Goal: Task Accomplishment & Management: Use online tool/utility

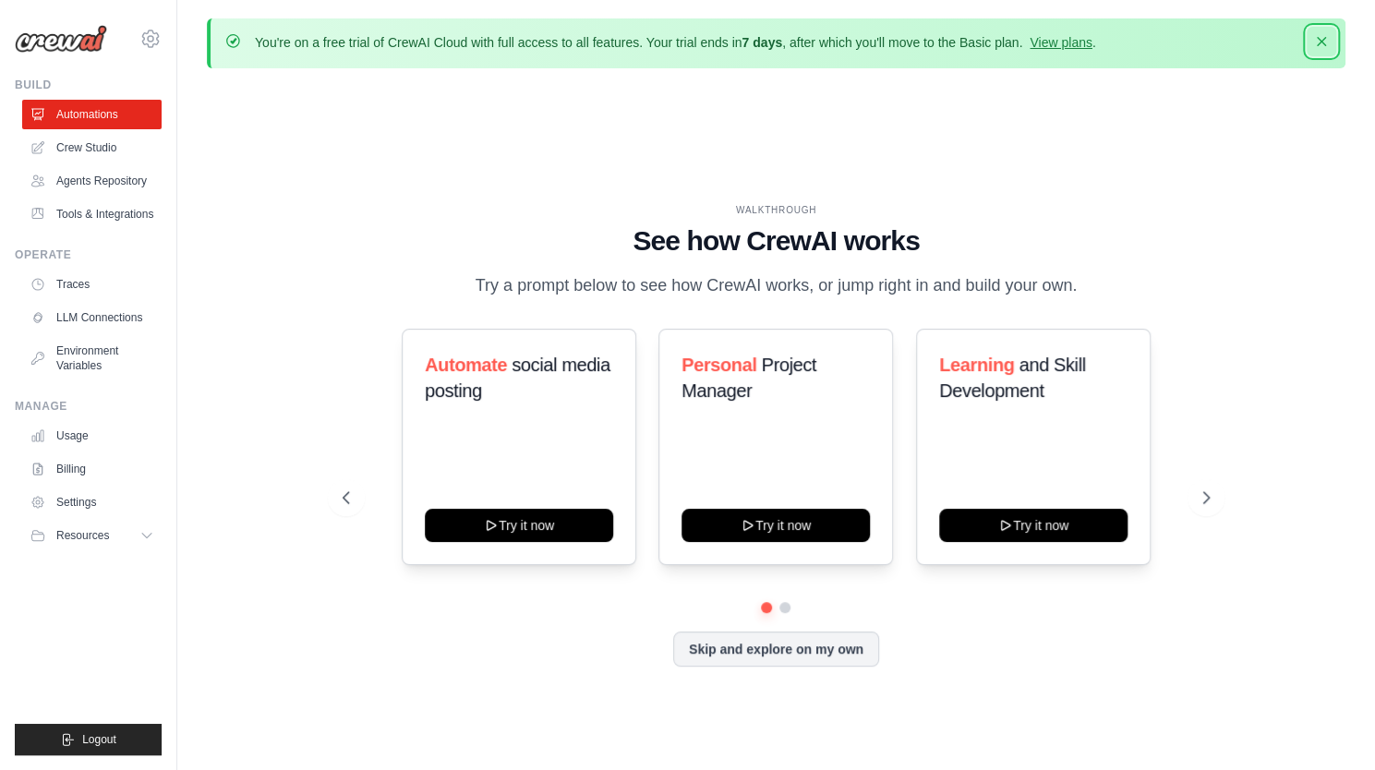
click at [1322, 42] on icon "button" at bounding box center [1321, 41] width 18 height 18
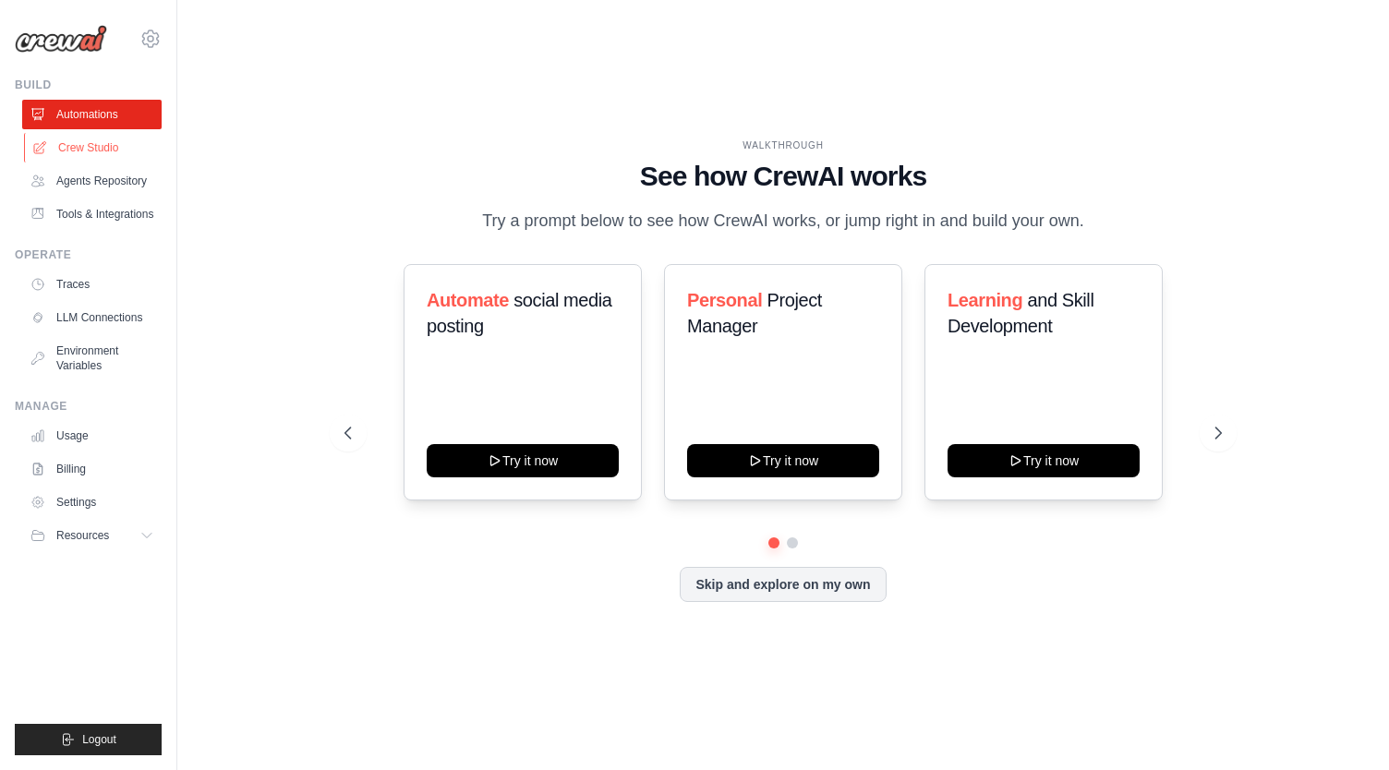
click at [63, 153] on link "Crew Studio" at bounding box center [93, 148] width 139 height 30
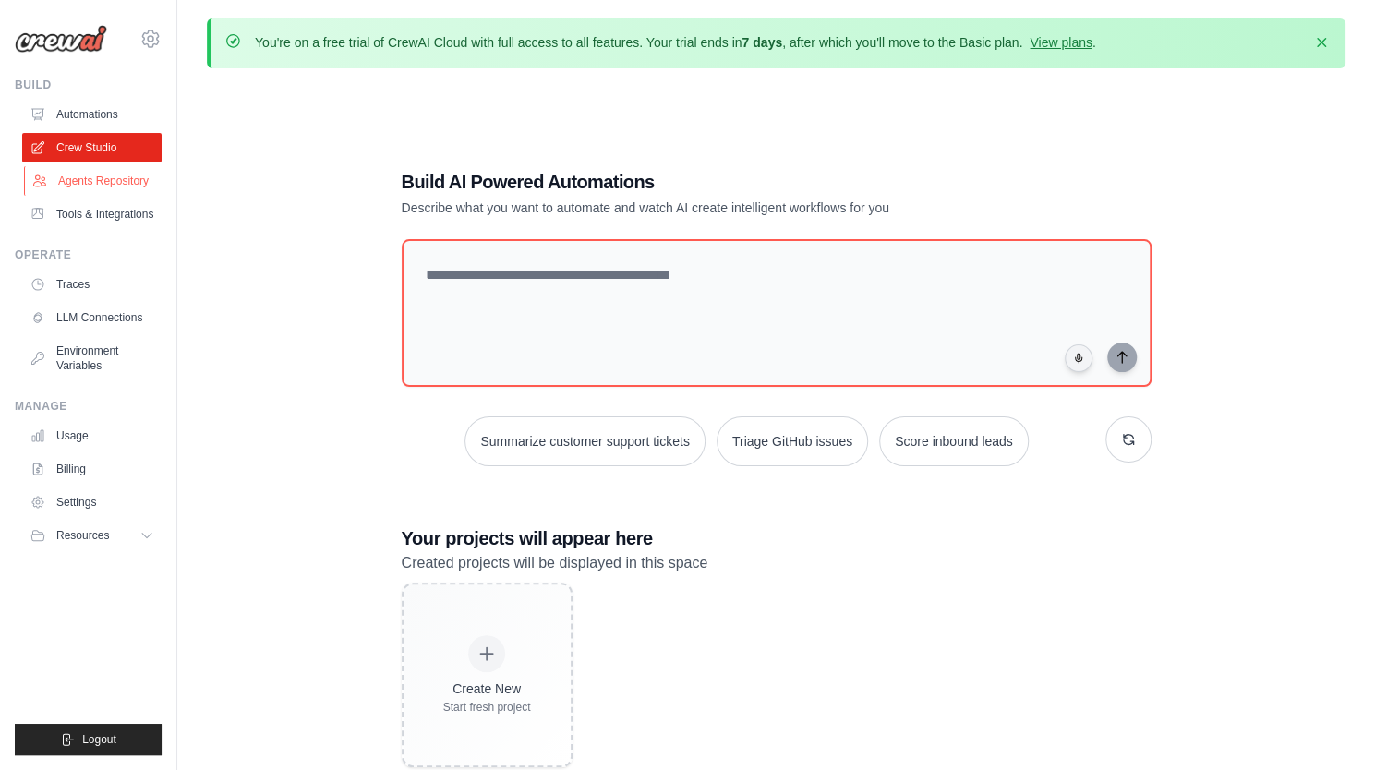
click at [85, 175] on link "Agents Repository" at bounding box center [93, 181] width 139 height 30
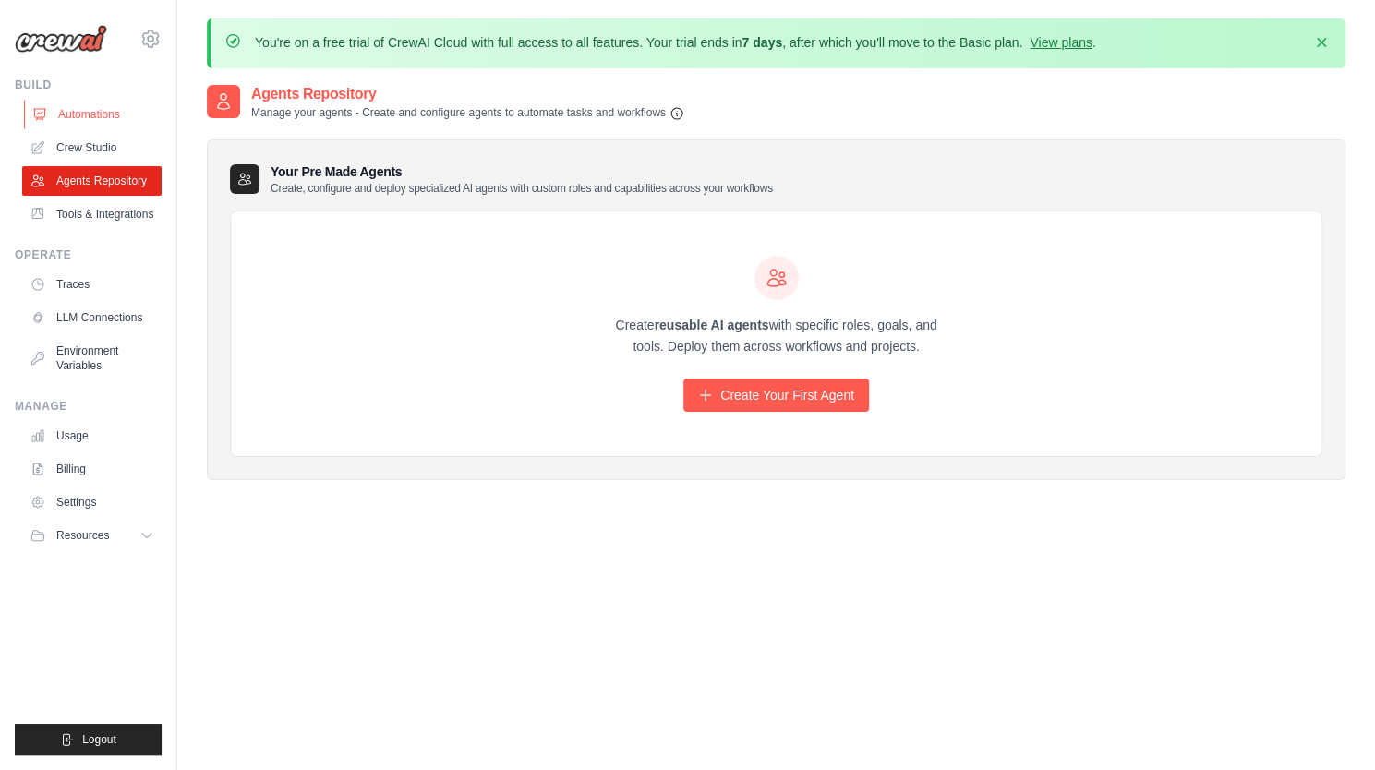
click at [89, 114] on link "Automations" at bounding box center [93, 115] width 139 height 30
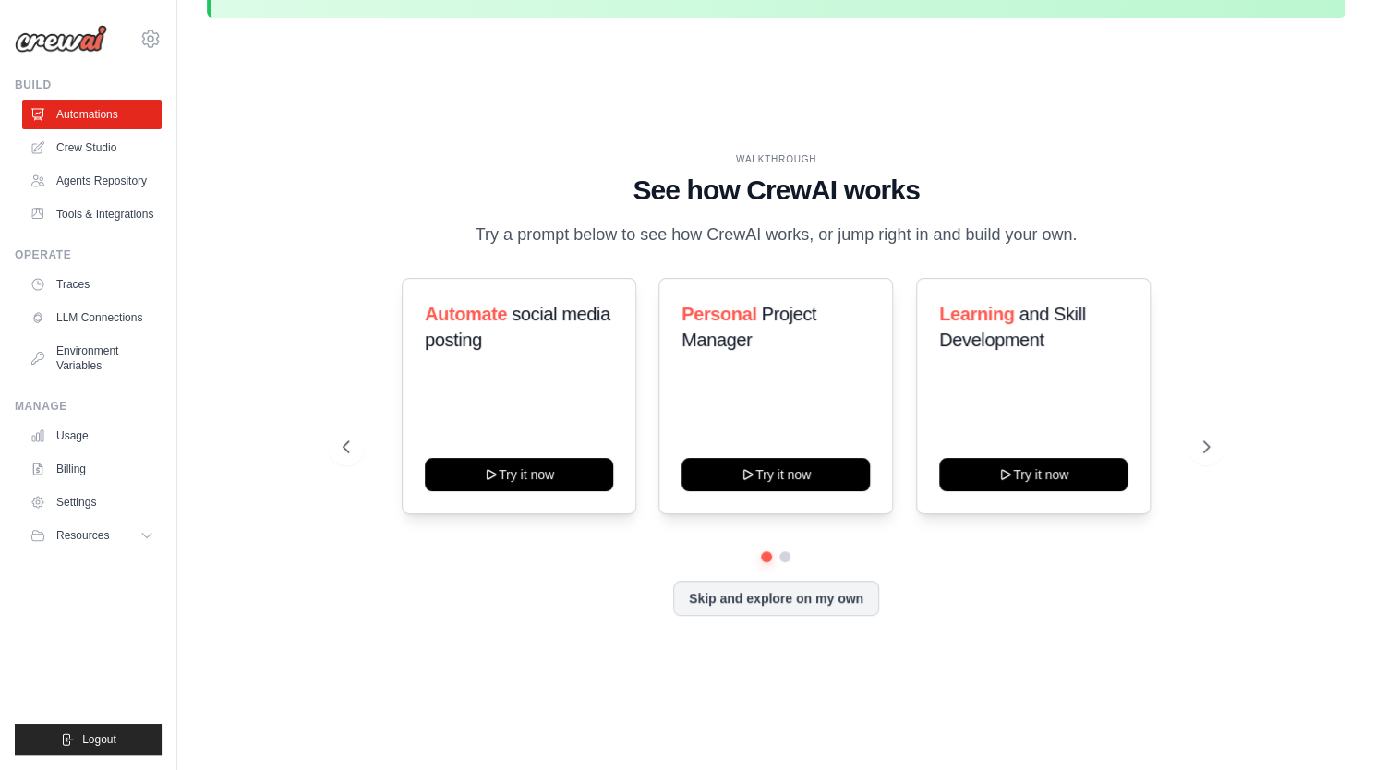
scroll to position [65, 0]
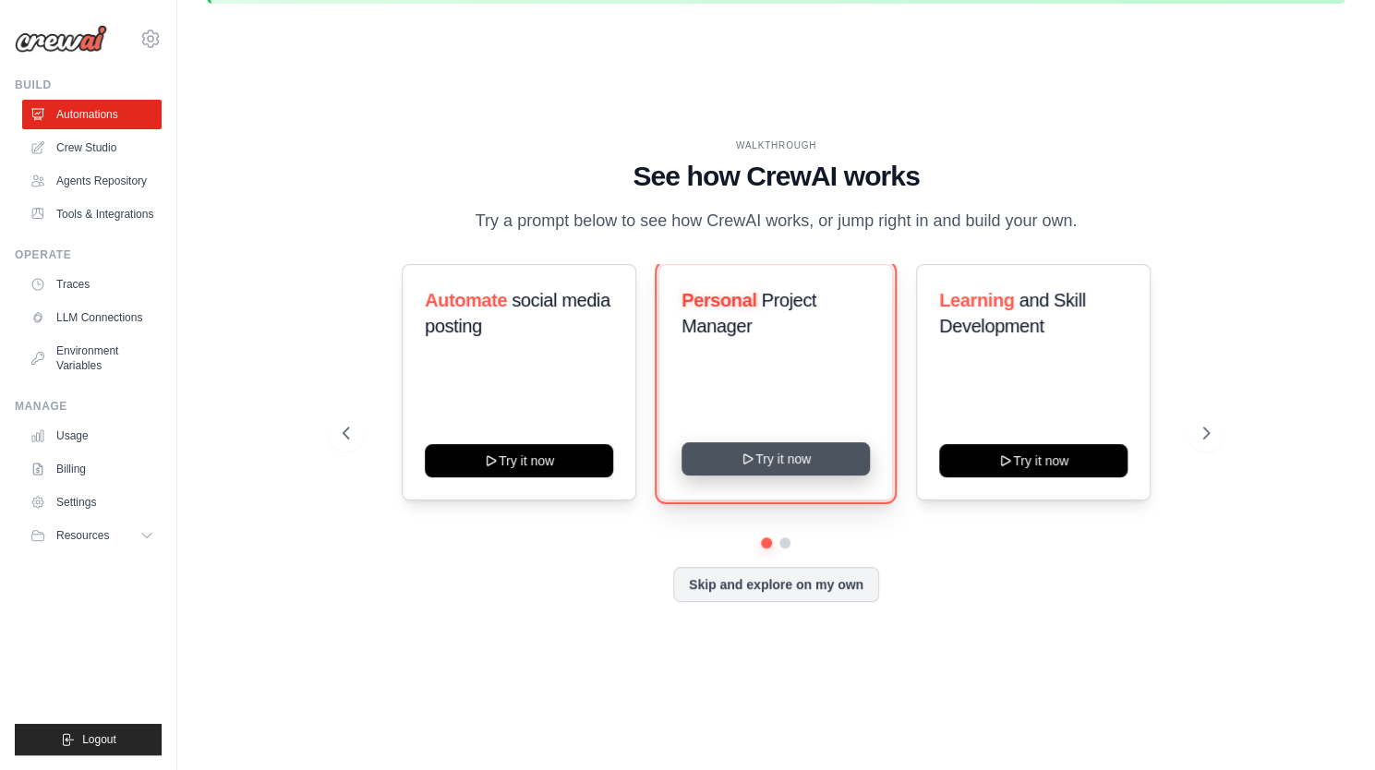
click at [795, 466] on button "Try it now" at bounding box center [776, 458] width 188 height 33
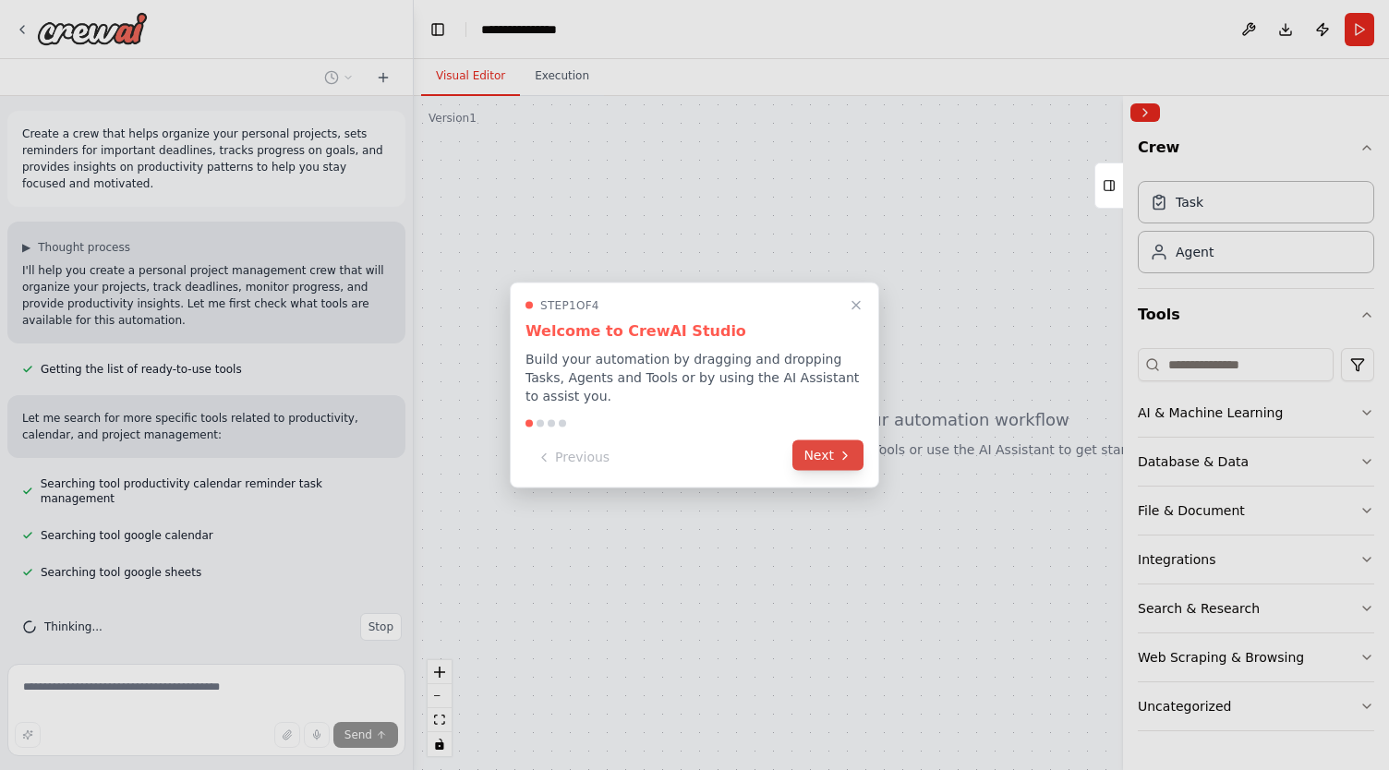
click at [827, 453] on button "Next" at bounding box center [827, 456] width 71 height 30
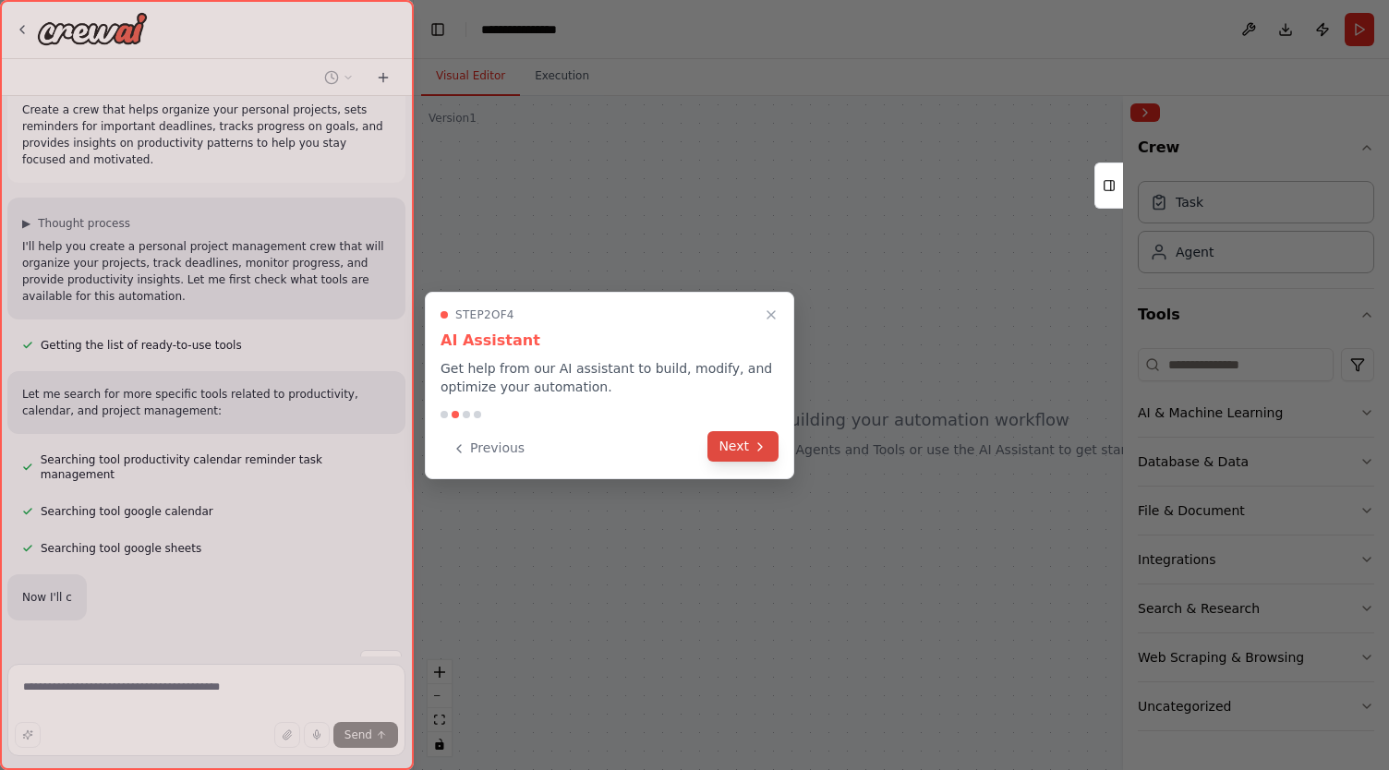
scroll to position [41, 0]
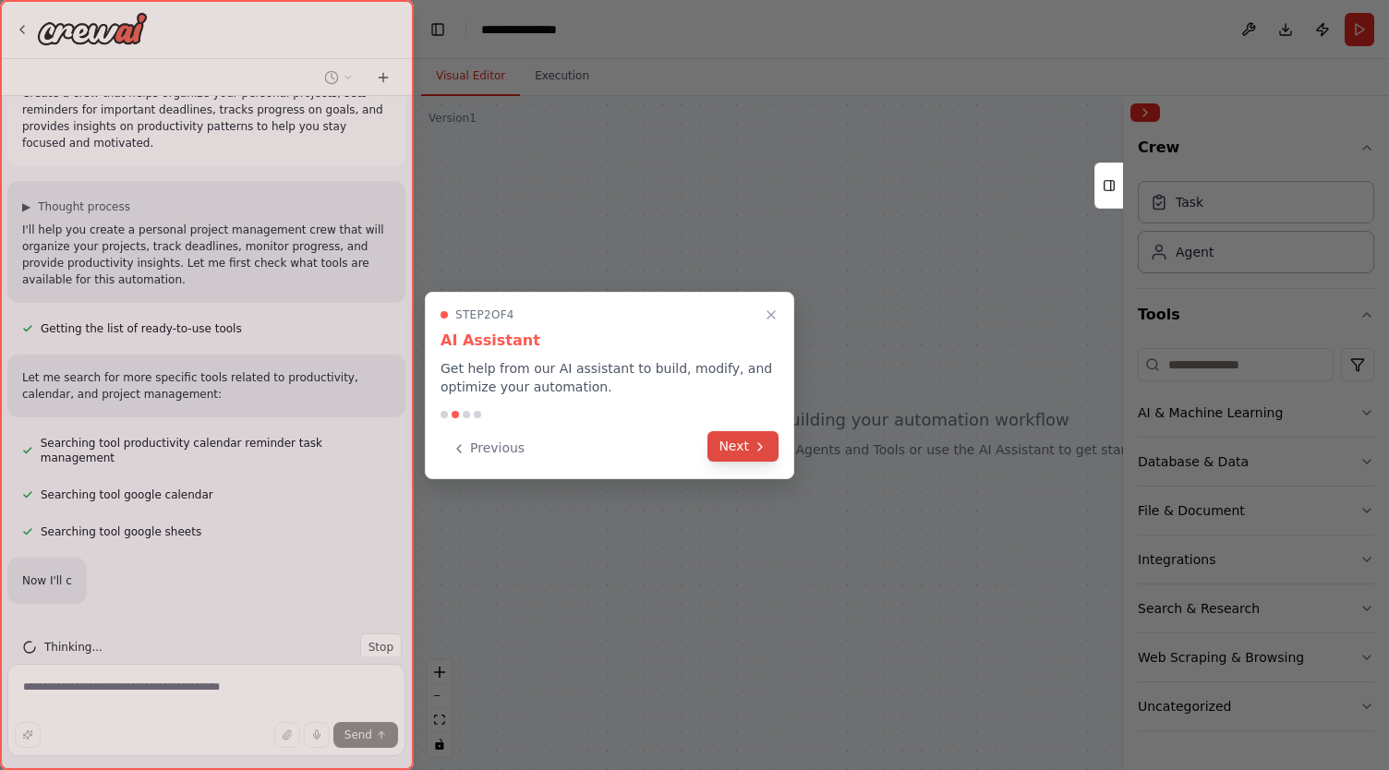
click at [746, 444] on button "Next" at bounding box center [742, 446] width 71 height 30
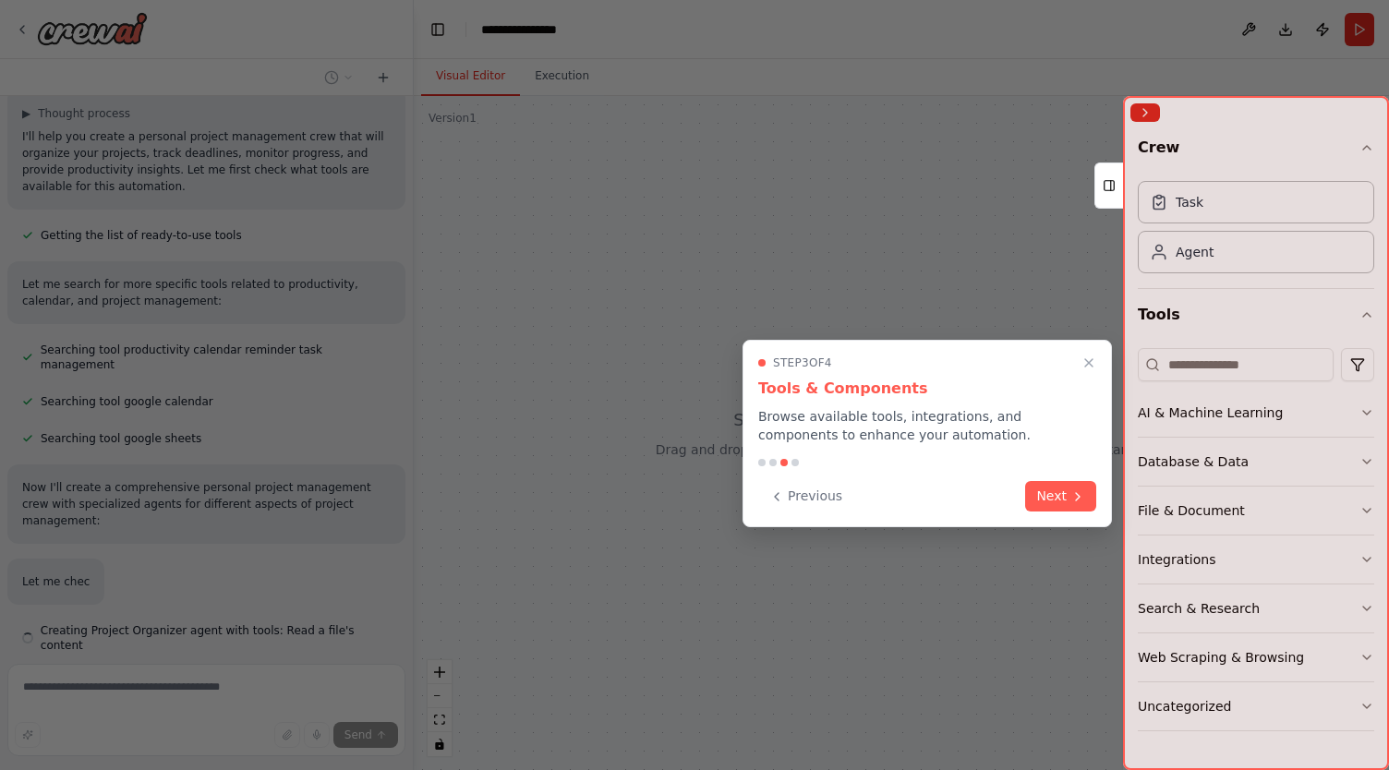
scroll to position [155, 0]
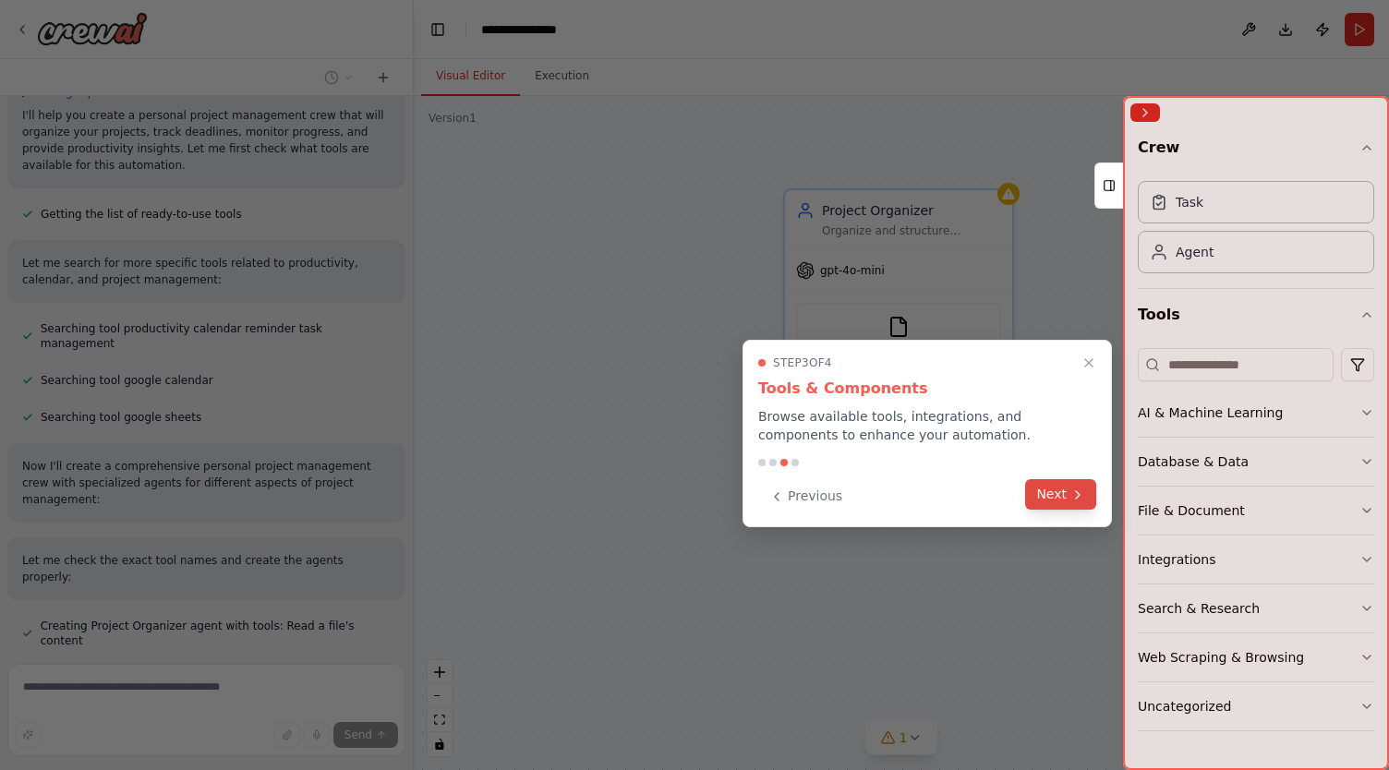
click at [1042, 489] on button "Next" at bounding box center [1060, 494] width 71 height 30
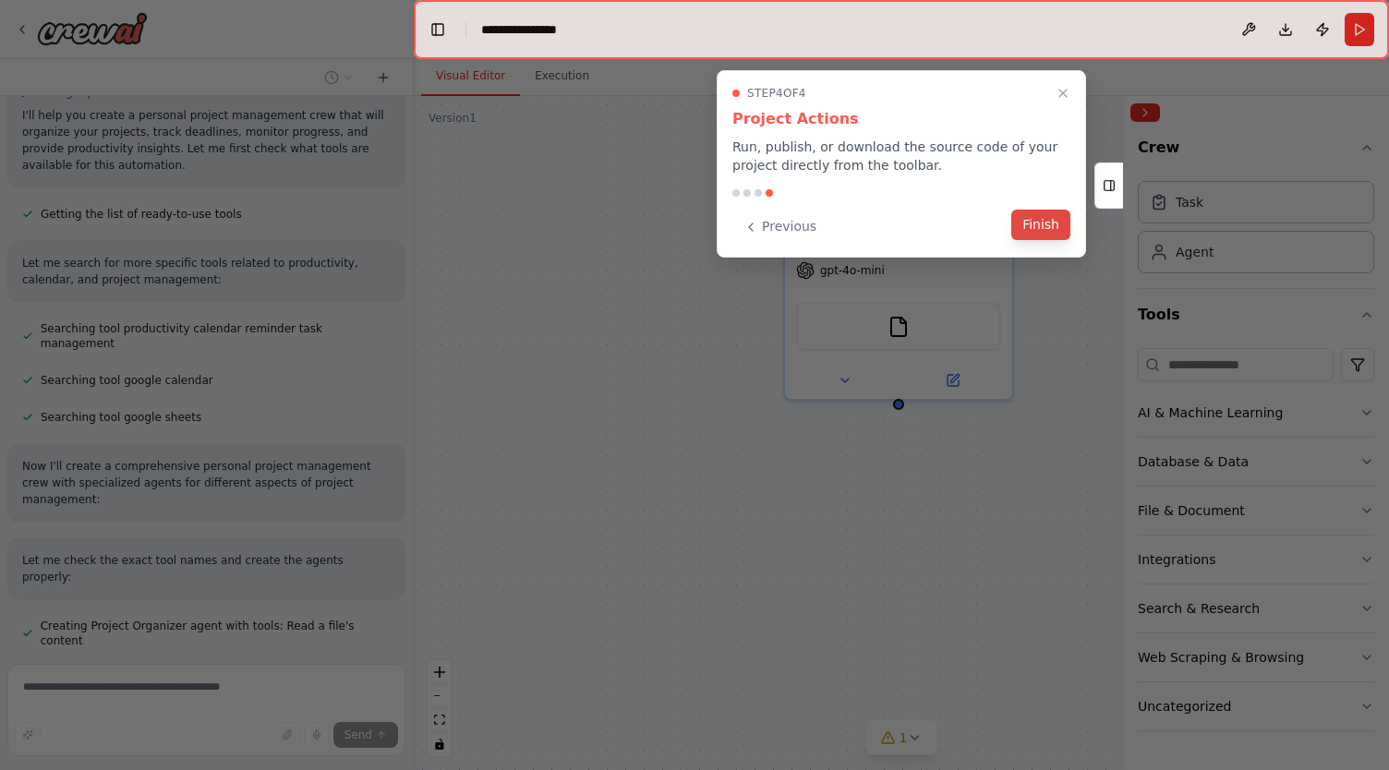
click at [1045, 224] on button "Finish" at bounding box center [1040, 225] width 59 height 30
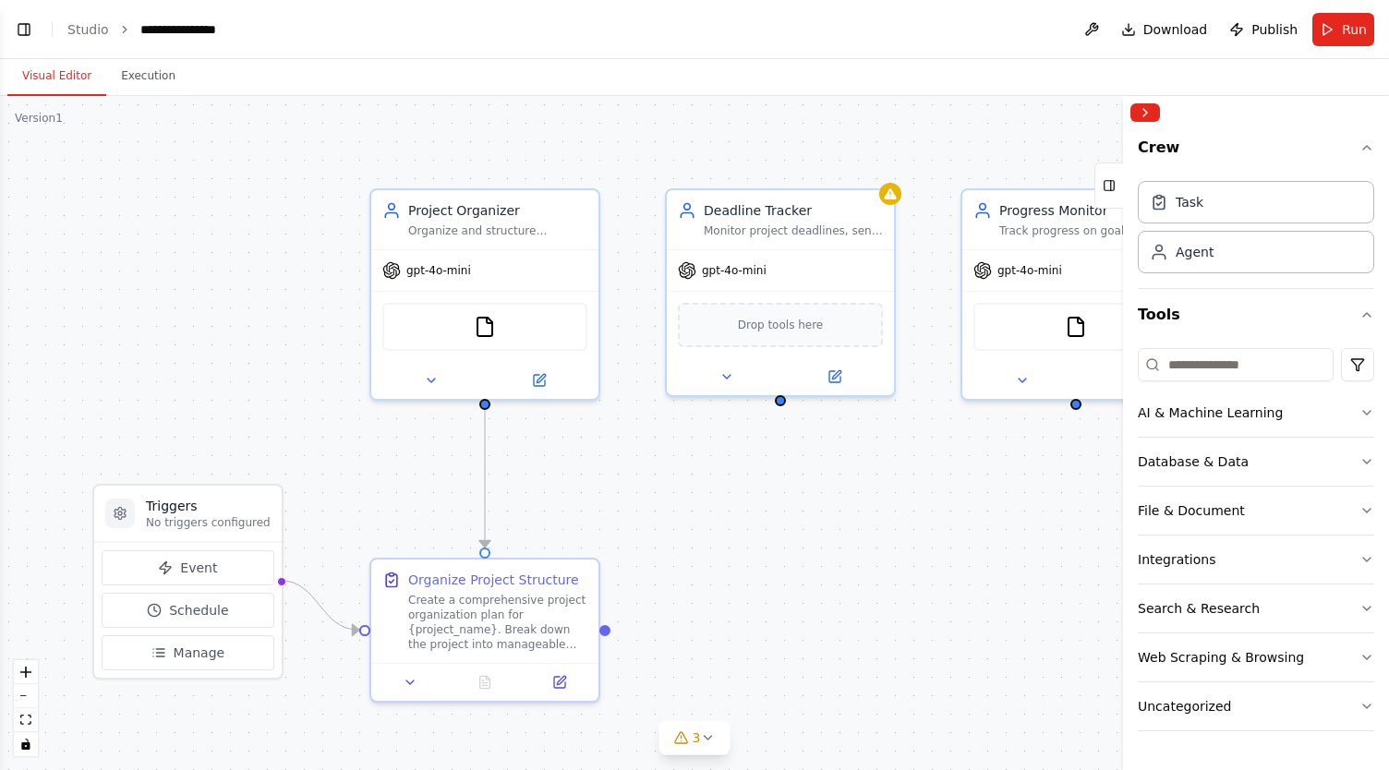
scroll to position [307, 0]
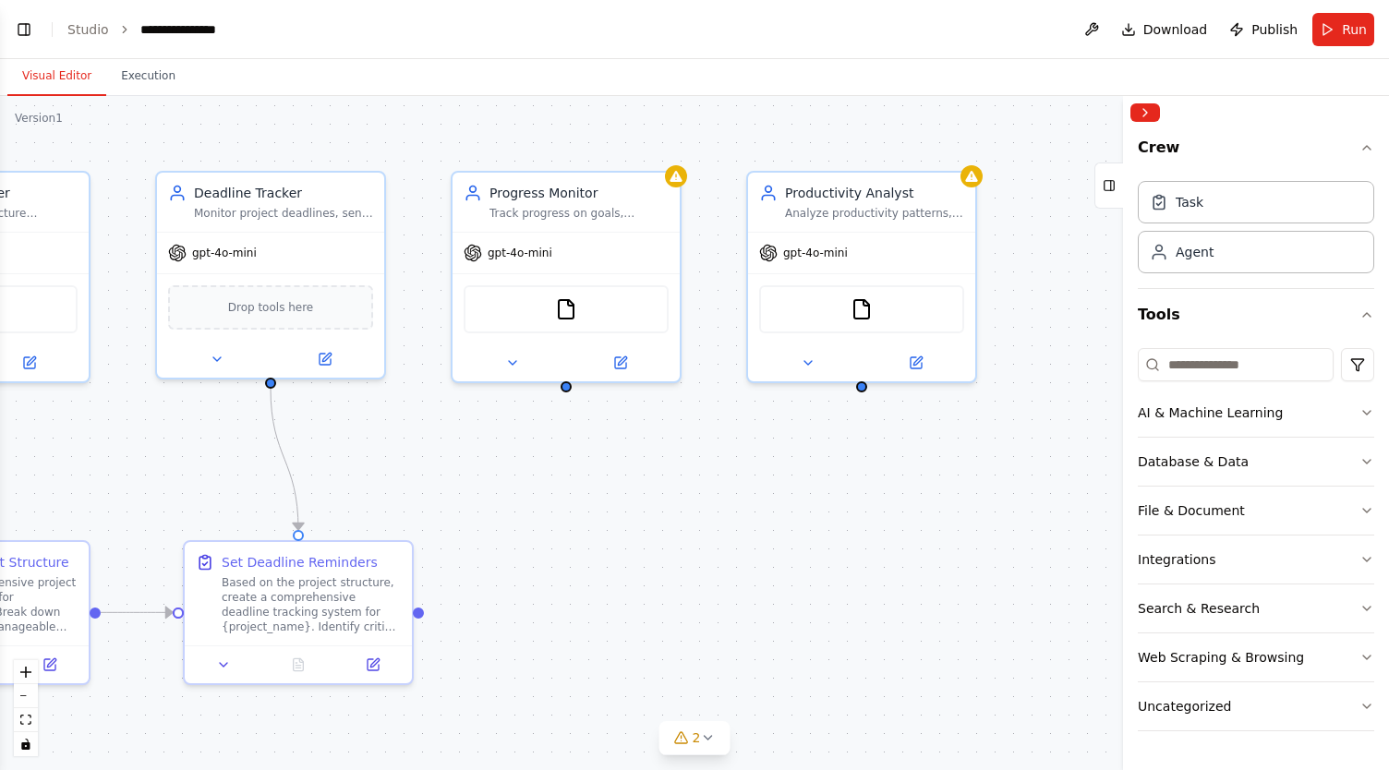
drag, startPoint x: 1012, startPoint y: 525, endPoint x: 502, endPoint y: 508, distance: 510.1
click at [502, 508] on div ".deletable-edge-delete-btn { width: 20px; height: 20px; border: 0px solid #ffff…" at bounding box center [694, 433] width 1389 height 674
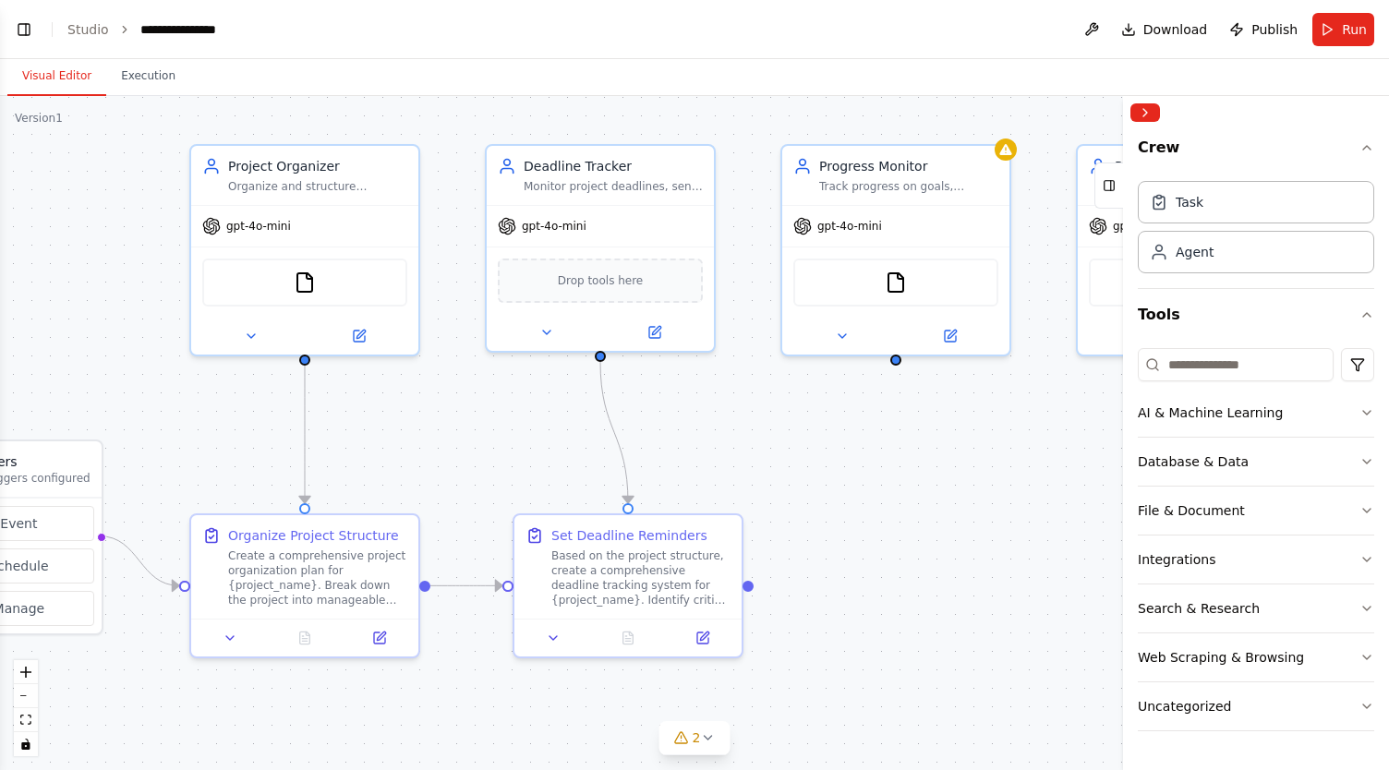
drag, startPoint x: 726, startPoint y: 516, endPoint x: 904, endPoint y: 485, distance: 181.0
click at [904, 485] on div ".deletable-edge-delete-btn { width: 20px; height: 20px; border: 0px solid #ffff…" at bounding box center [694, 433] width 1389 height 674
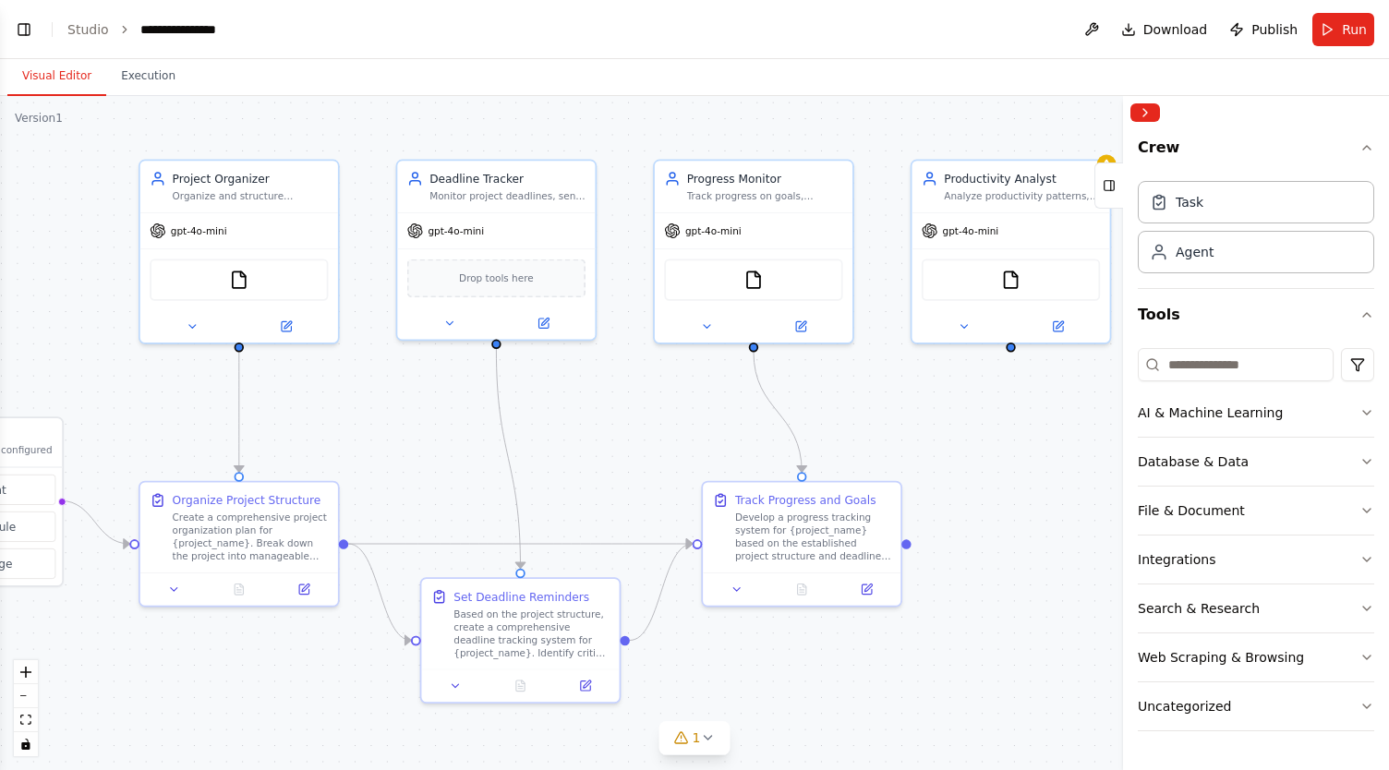
drag, startPoint x: 970, startPoint y: 501, endPoint x: 825, endPoint y: 474, distance: 147.6
click at [825, 474] on div ".deletable-edge-delete-btn { width: 20px; height: 20px; border: 0px solid #ffff…" at bounding box center [694, 433] width 1389 height 674
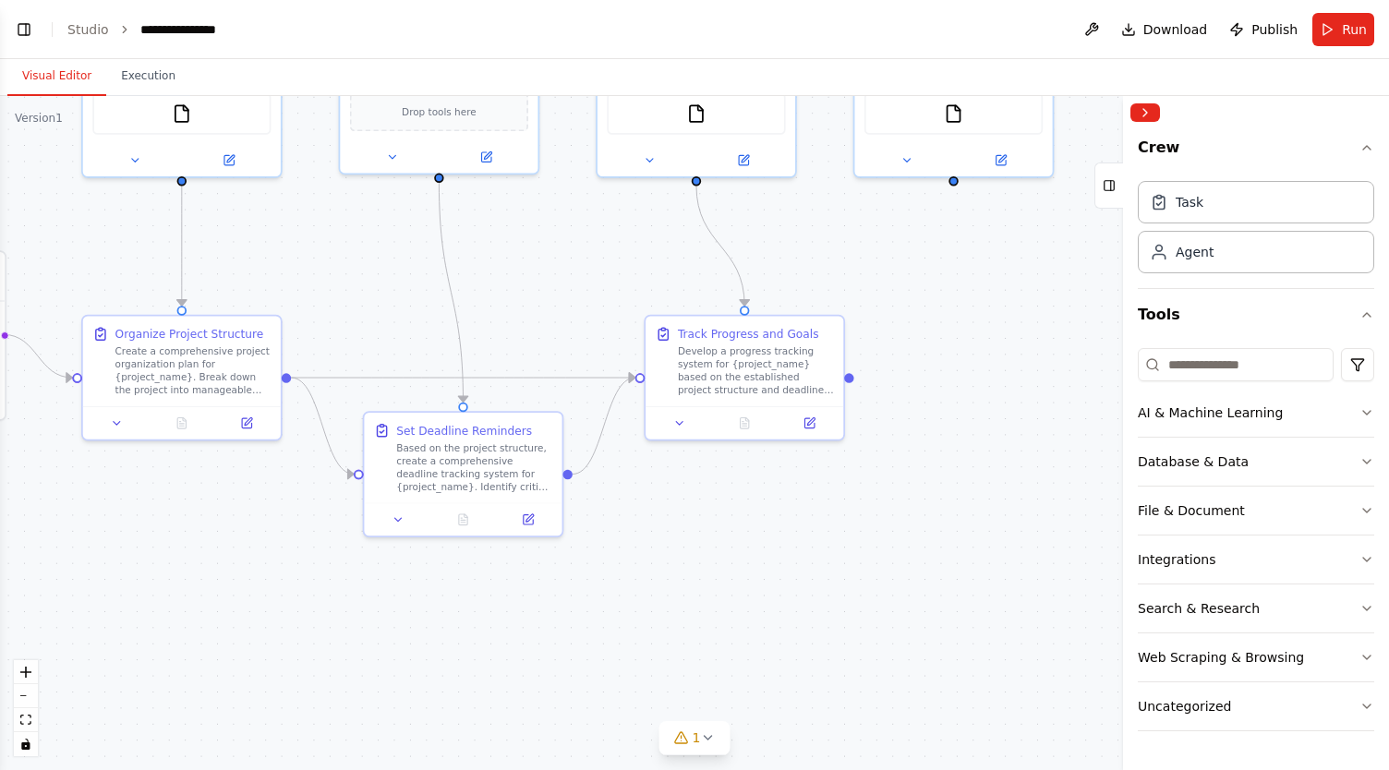
drag, startPoint x: 953, startPoint y: 633, endPoint x: 900, endPoint y: 466, distance: 174.7
click at [900, 466] on div ".deletable-edge-delete-btn { width: 20px; height: 20px; border: 0px solid #ffff…" at bounding box center [694, 433] width 1389 height 674
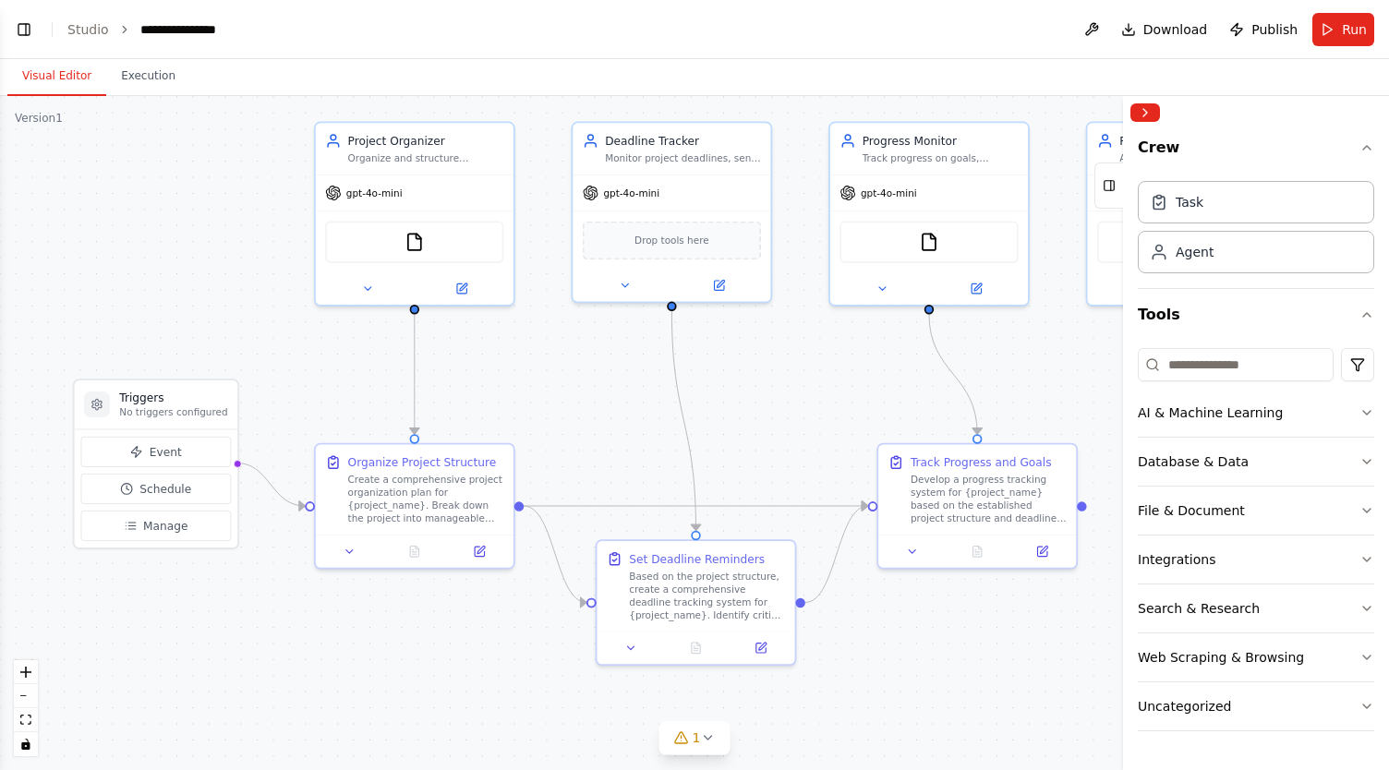
drag, startPoint x: 290, startPoint y: 539, endPoint x: 523, endPoint y: 668, distance: 265.8
click at [523, 668] on div ".deletable-edge-delete-btn { width: 20px; height: 20px; border: 0px solid #ffff…" at bounding box center [694, 433] width 1389 height 674
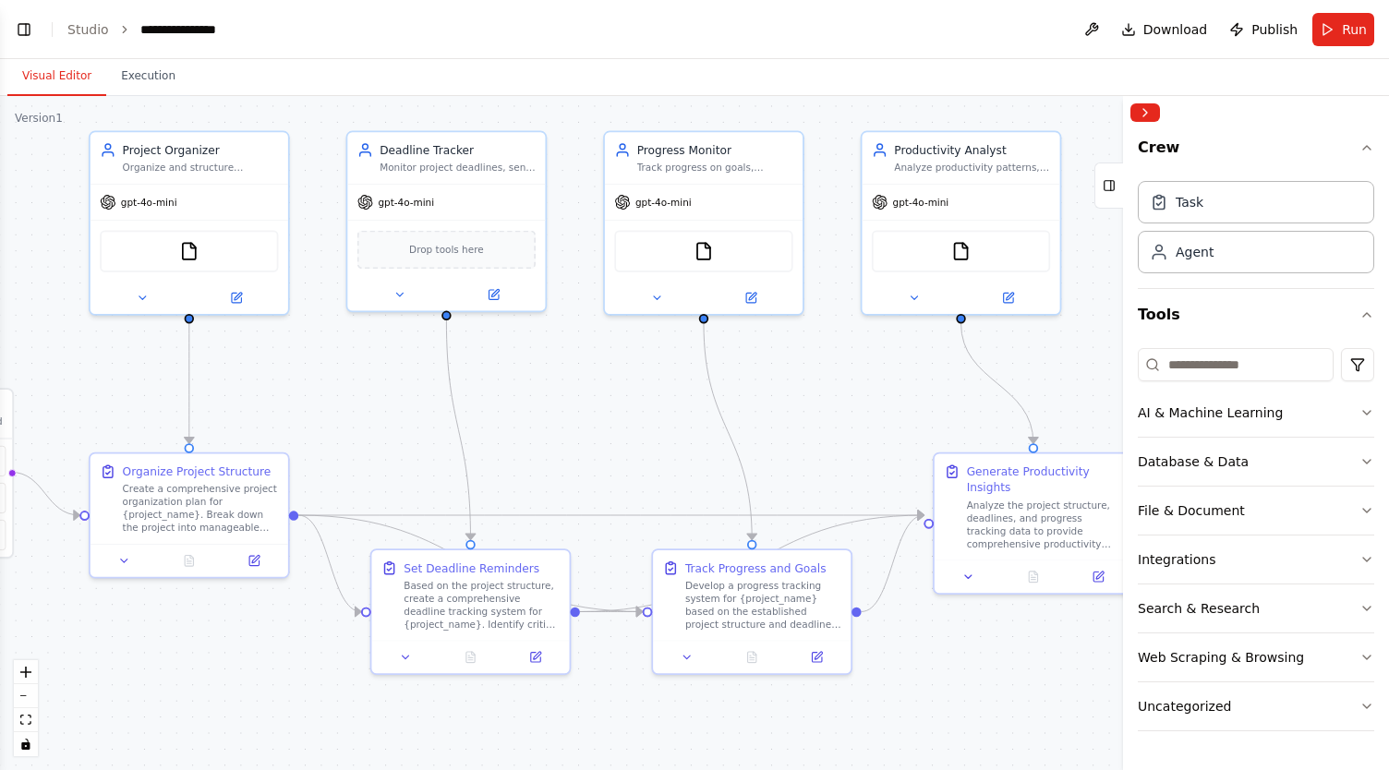
drag, startPoint x: 1042, startPoint y: 420, endPoint x: 818, endPoint y: 429, distance: 223.7
click at [818, 429] on div ".deletable-edge-delete-btn { width: 20px; height: 20px; border: 0px solid #ffff…" at bounding box center [694, 433] width 1389 height 674
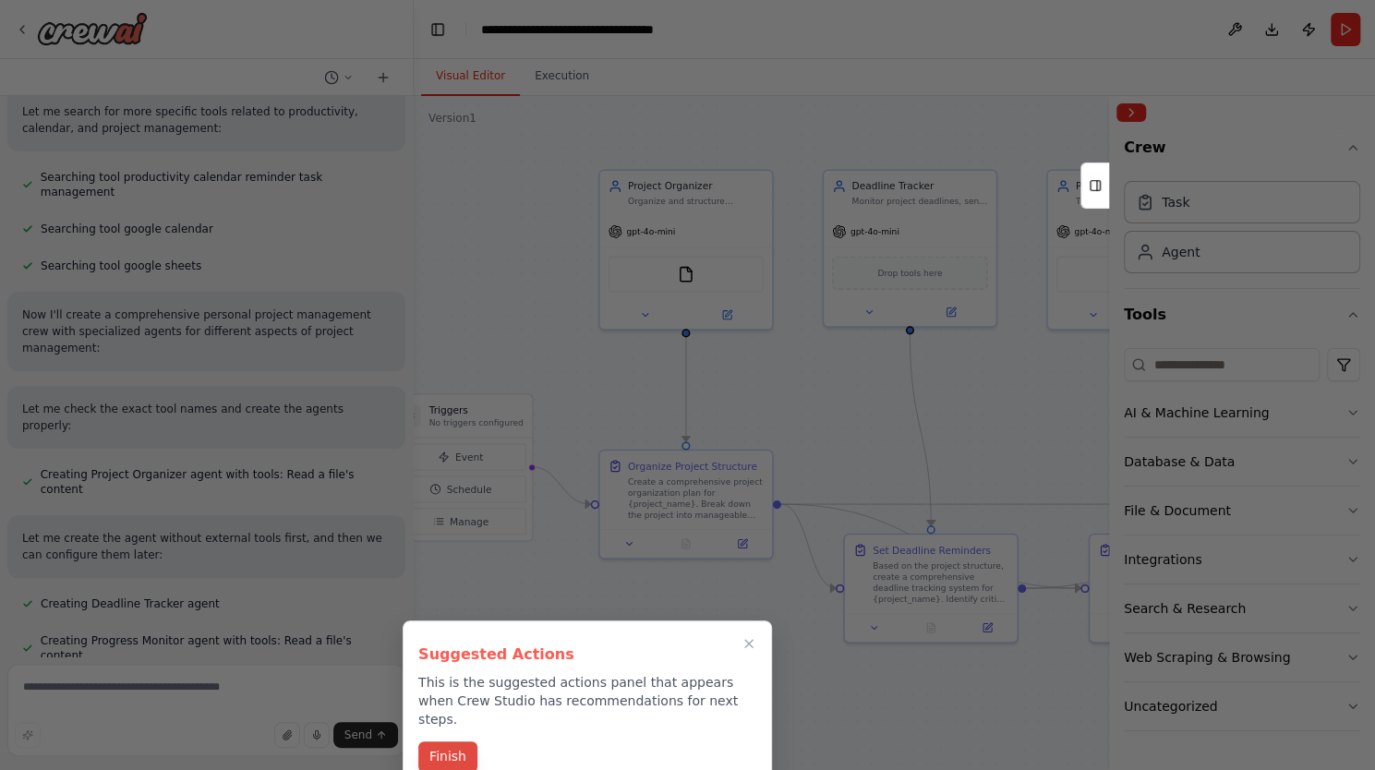
click at [460, 742] on button "Finish" at bounding box center [447, 757] width 59 height 30
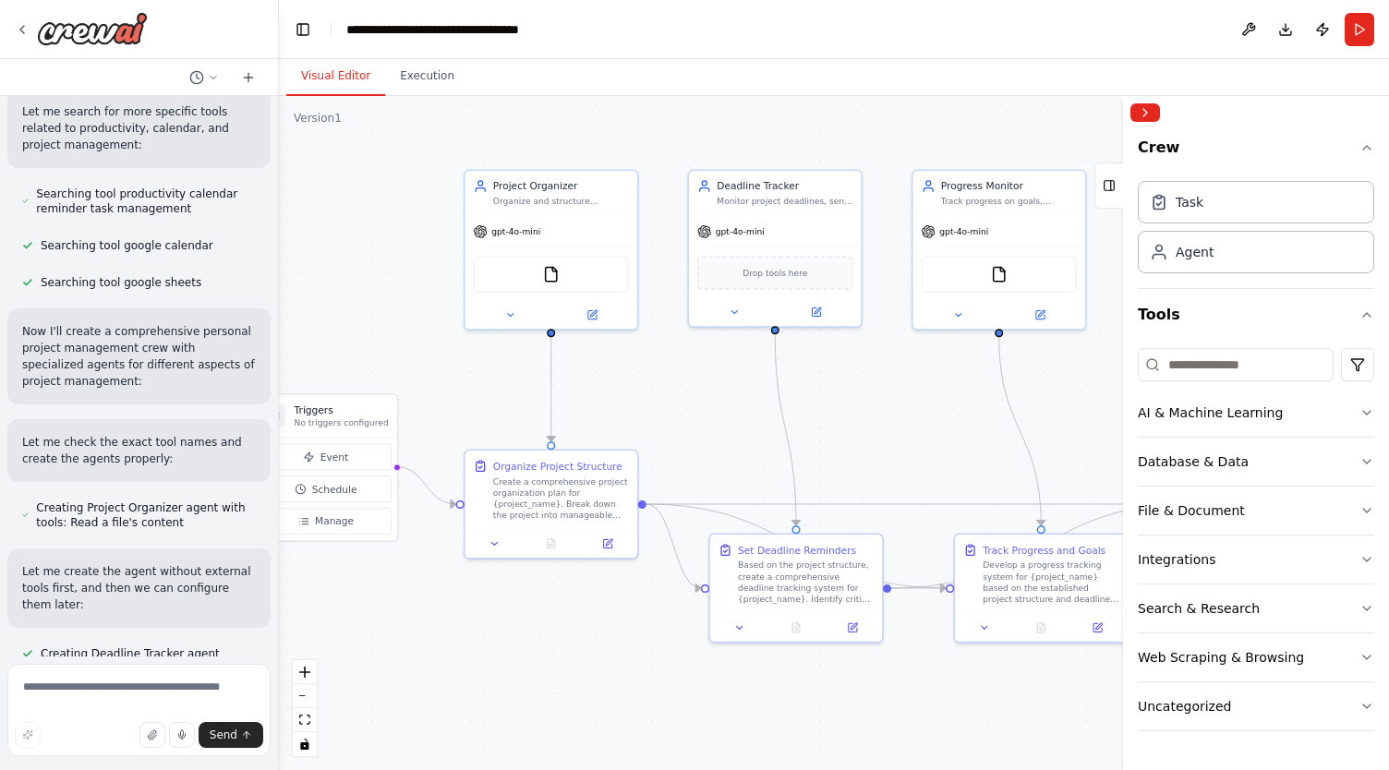
scroll to position [390, 0]
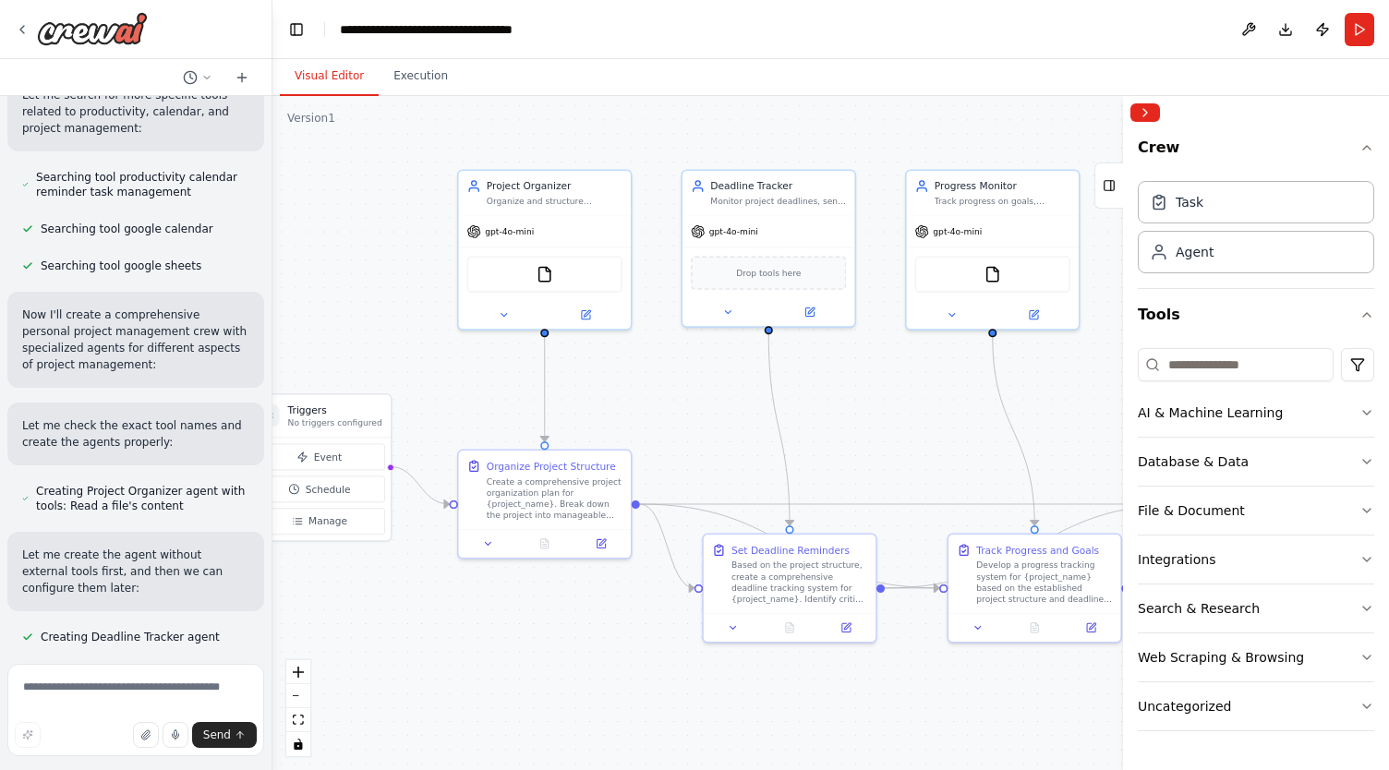
drag, startPoint x: 410, startPoint y: 537, endPoint x: 272, endPoint y: 537, distance: 137.6
click at [272, 537] on div "Create a crew that helps organize your personal projects, sets reminders for im…" at bounding box center [694, 385] width 1389 height 770
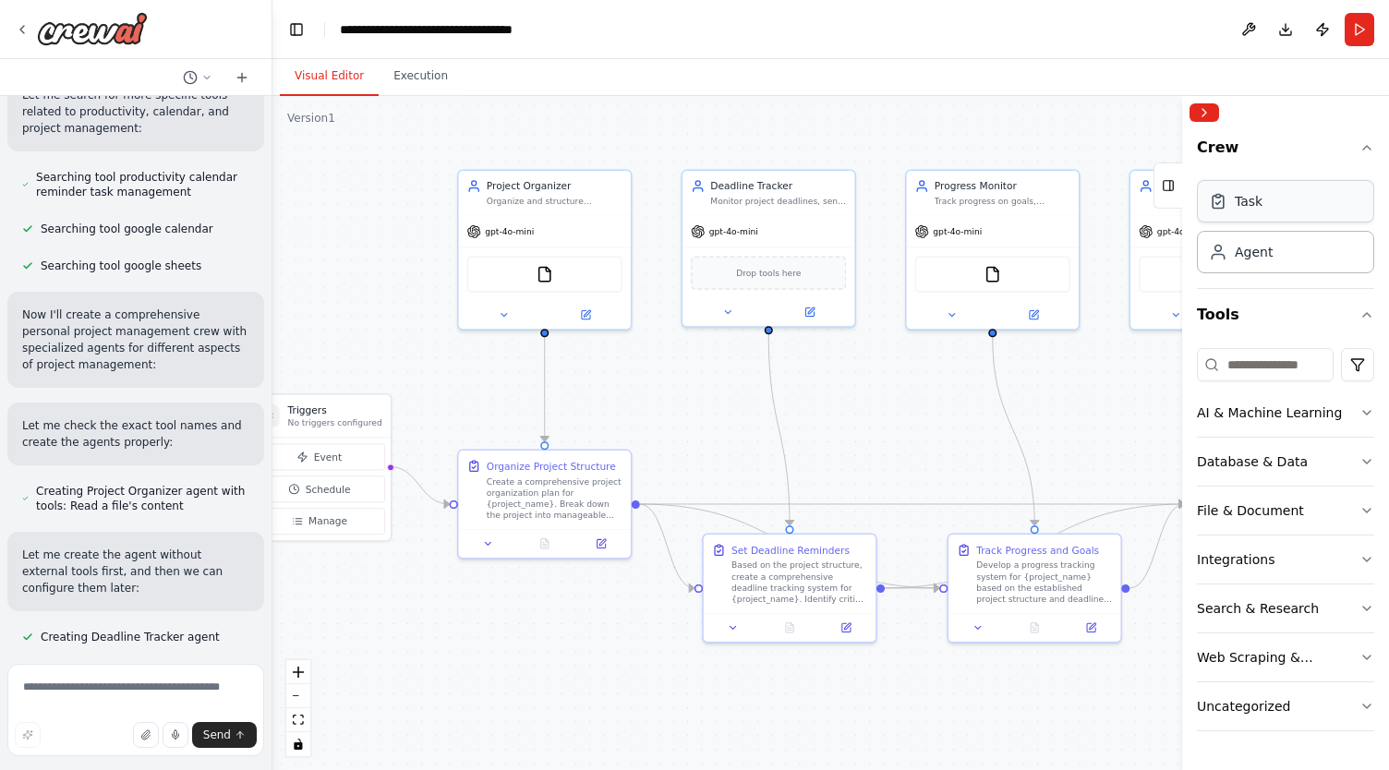
drag, startPoint x: 1125, startPoint y: 159, endPoint x: 1286, endPoint y: 182, distance: 163.3
click at [1286, 187] on div "Crew Task Agent Tools AI & Machine Learning Database & Data File & Document Int…" at bounding box center [1285, 433] width 207 height 674
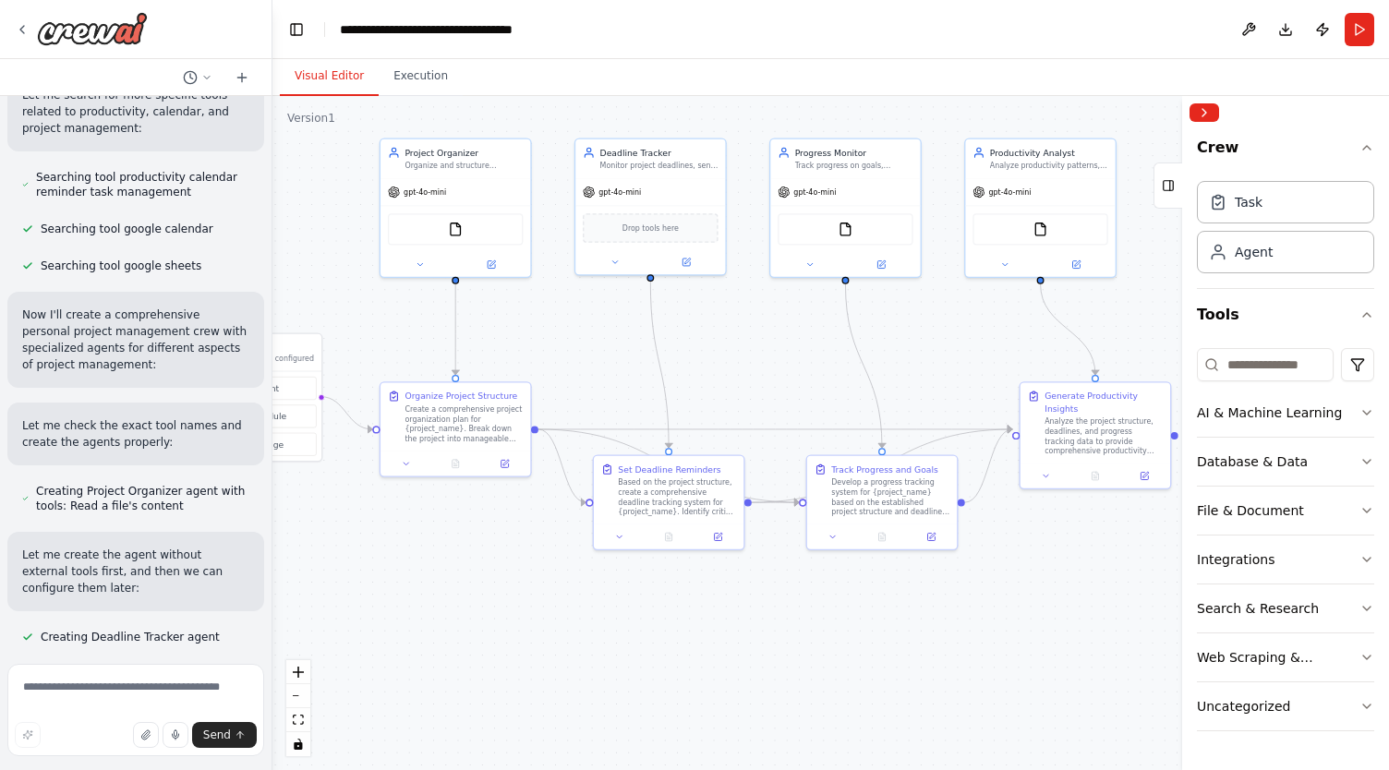
drag, startPoint x: 1014, startPoint y: 670, endPoint x: 940, endPoint y: 620, distance: 89.7
click at [940, 620] on div ".deletable-edge-delete-btn { width: 20px; height: 20px; border: 0px solid #ffff…" at bounding box center [830, 433] width 1117 height 674
drag, startPoint x: 598, startPoint y: 615, endPoint x: 641, endPoint y: 614, distance: 42.5
click at [641, 614] on div ".deletable-edge-delete-btn { width: 20px; height: 20px; border: 0px solid #ffff…" at bounding box center [830, 433] width 1117 height 674
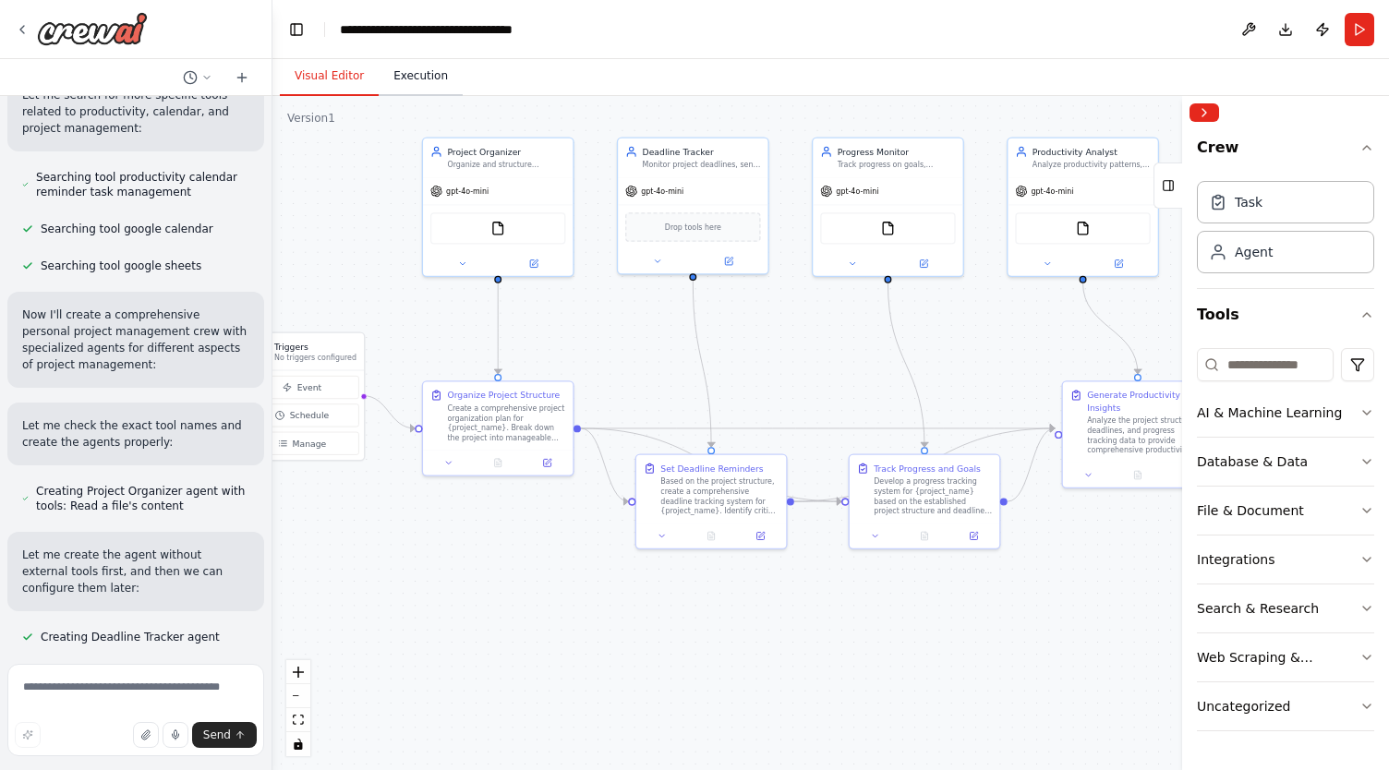
click at [415, 76] on button "Execution" at bounding box center [421, 76] width 84 height 39
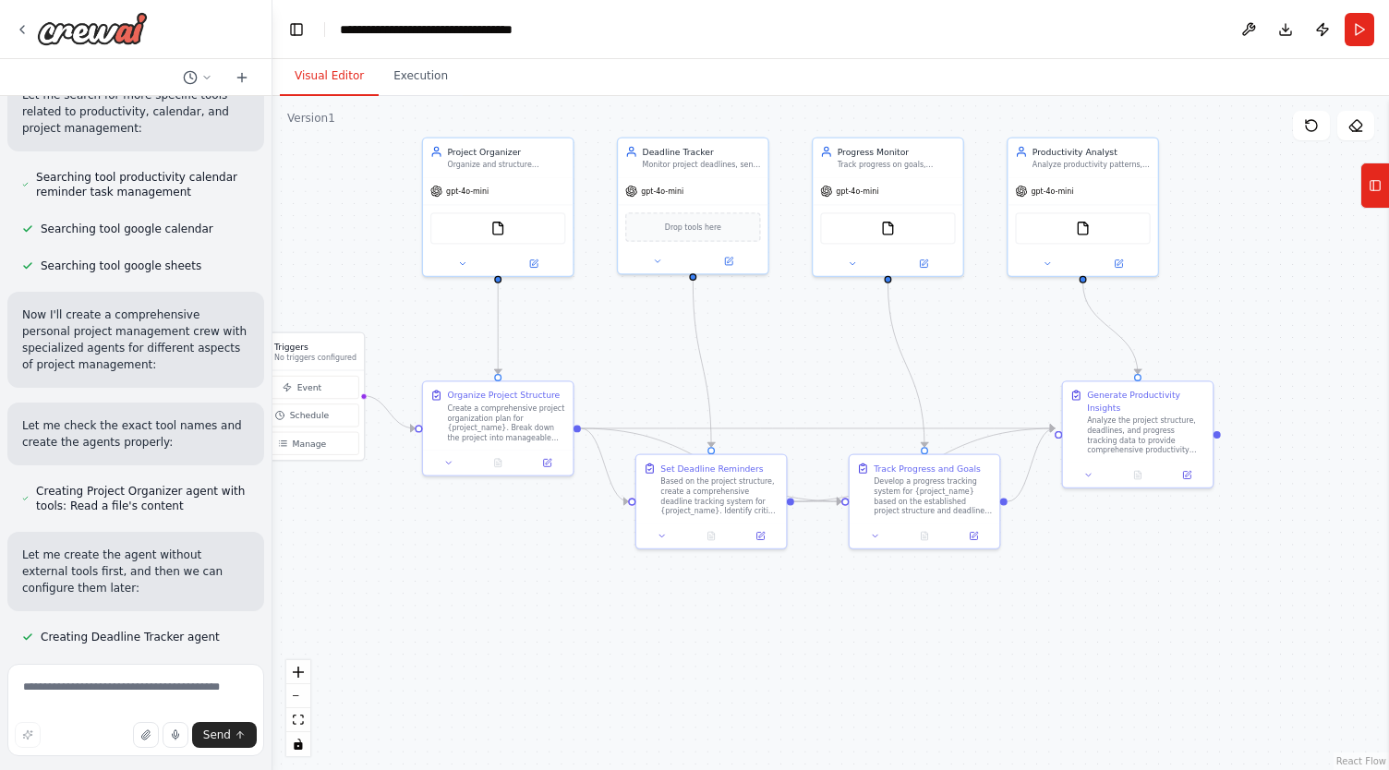
click at [340, 84] on button "Visual Editor" at bounding box center [329, 76] width 99 height 39
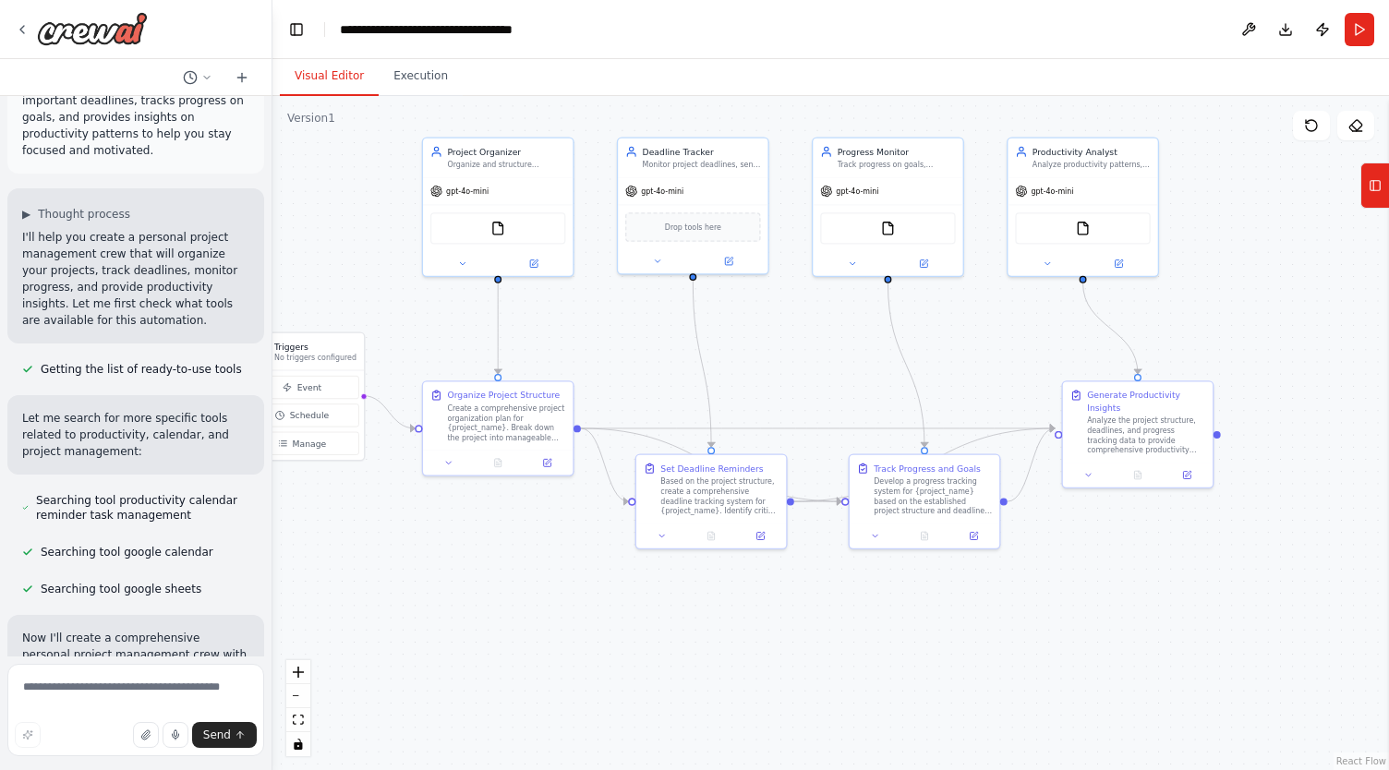
scroll to position [0, 0]
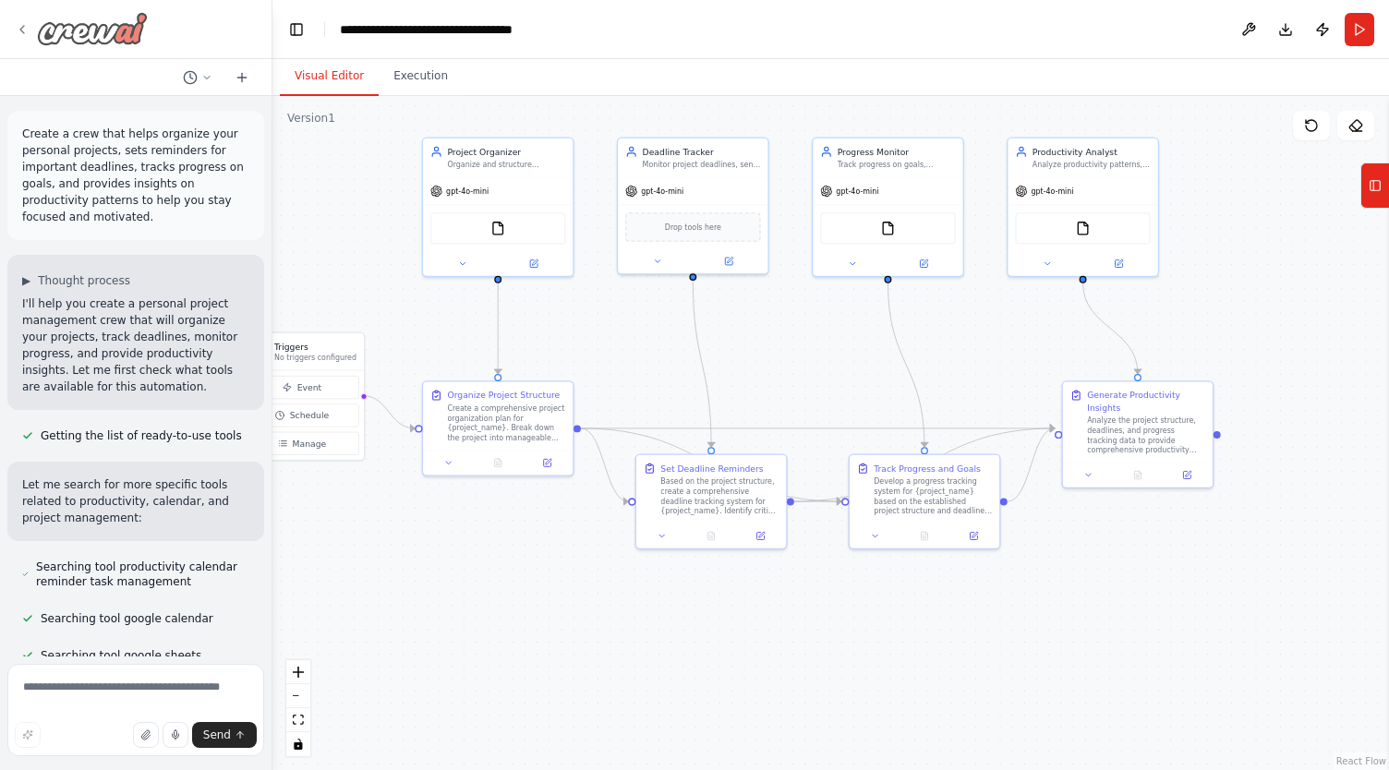
click at [17, 27] on icon at bounding box center [22, 29] width 15 height 15
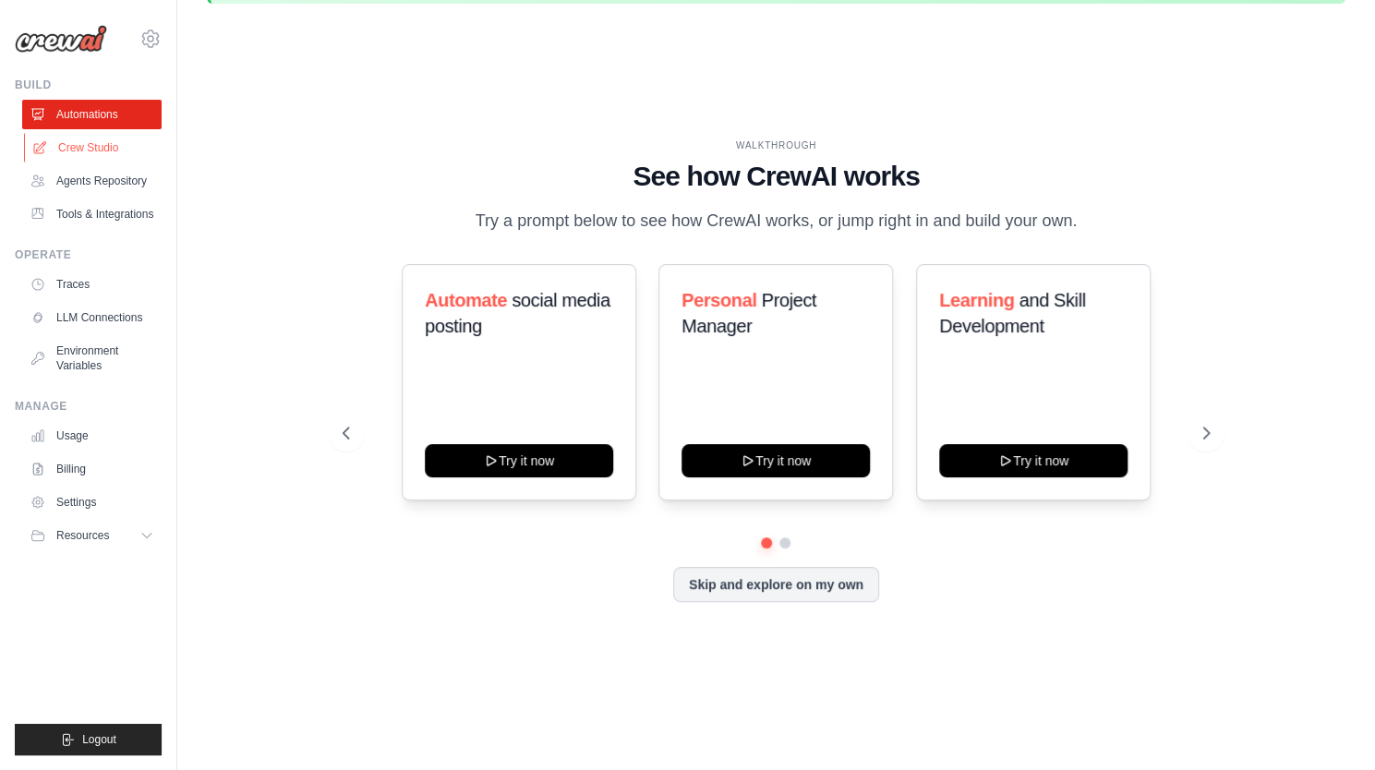
click at [73, 146] on link "Crew Studio" at bounding box center [93, 148] width 139 height 30
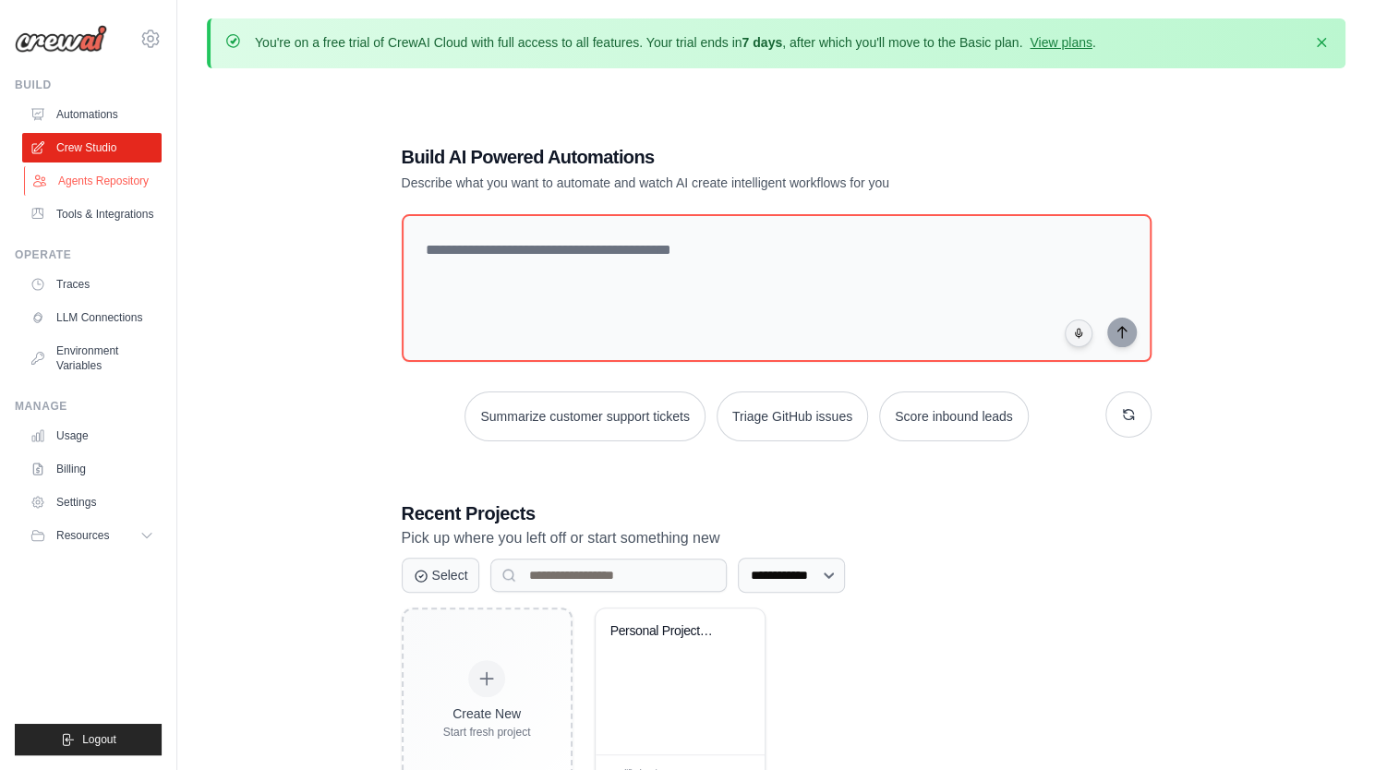
click at [84, 176] on link "Agents Repository" at bounding box center [93, 181] width 139 height 30
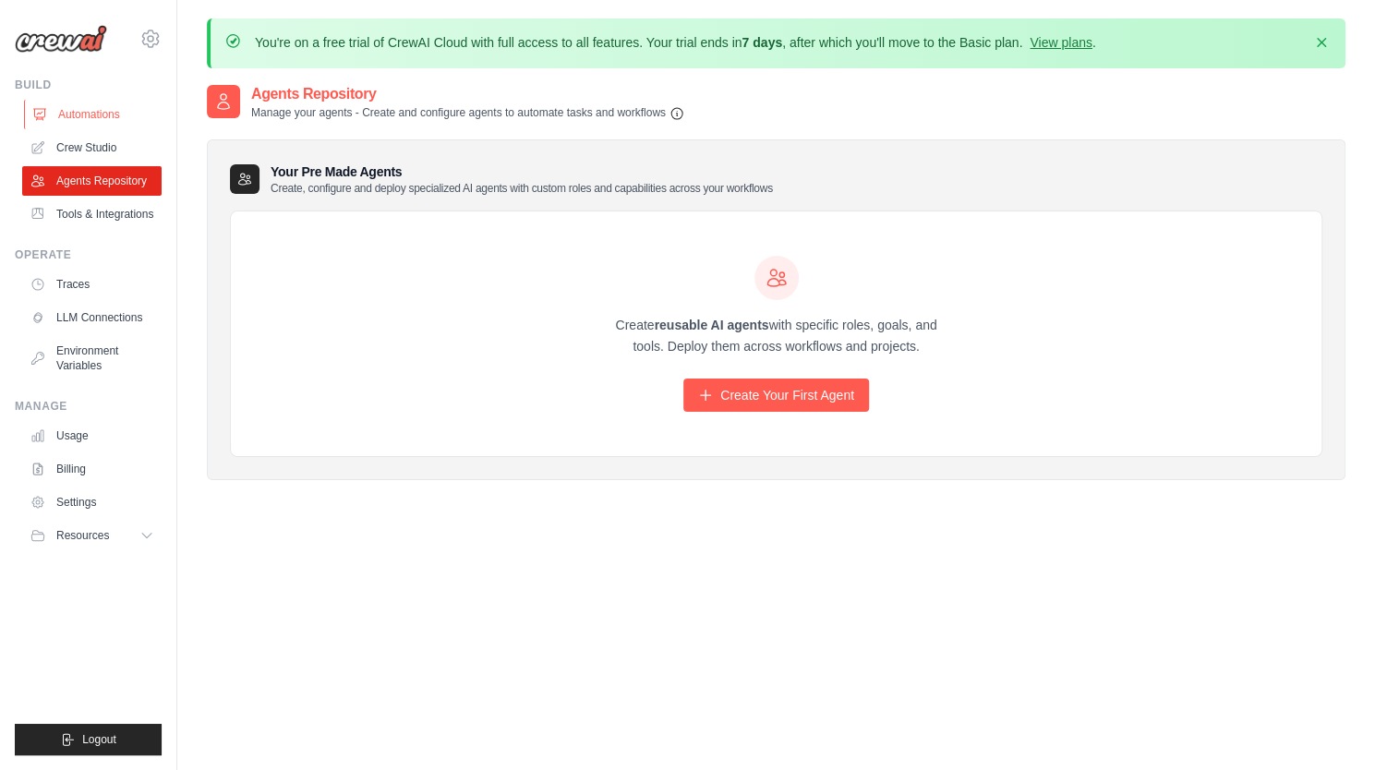
click at [87, 115] on link "Automations" at bounding box center [93, 115] width 139 height 30
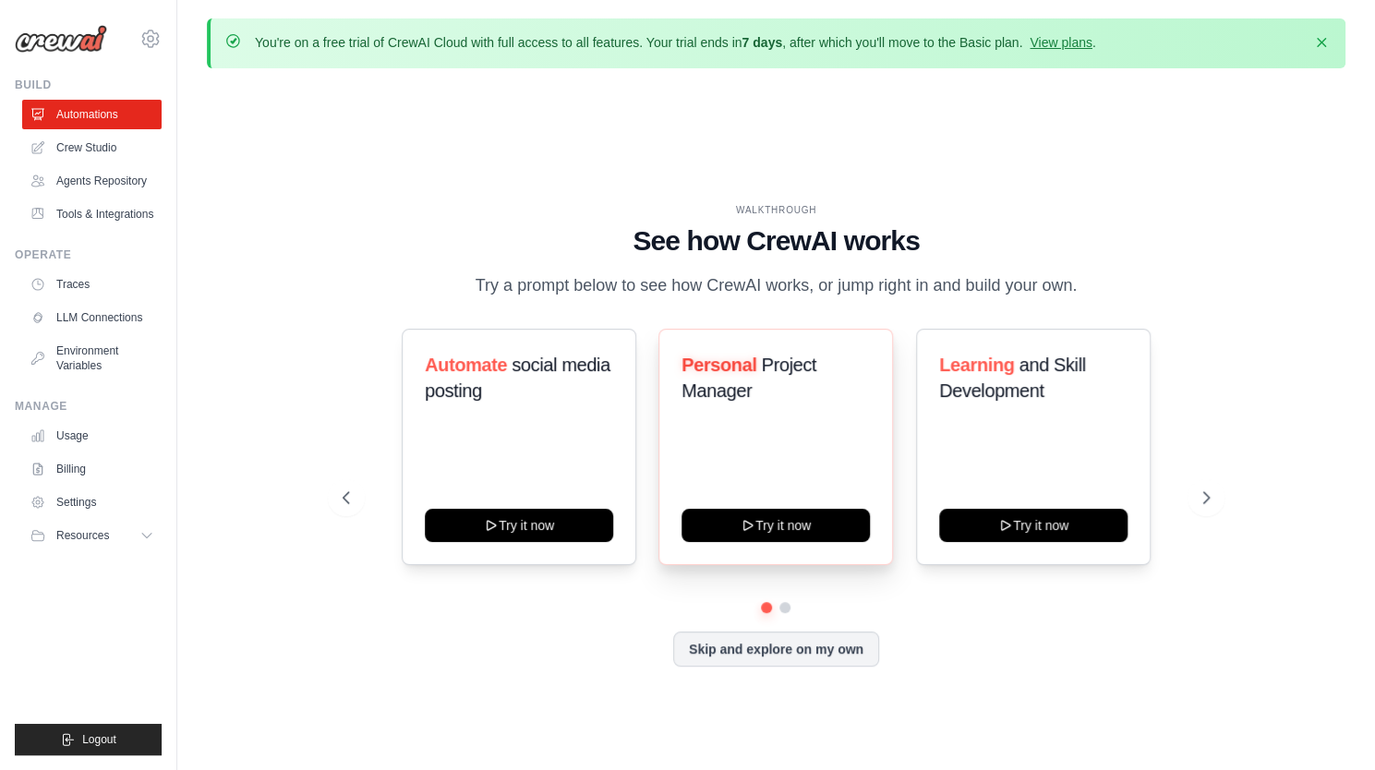
click at [772, 392] on h3 "Personal Project Manager" at bounding box center [776, 378] width 188 height 52
click at [1208, 496] on icon at bounding box center [1208, 498] width 18 height 18
click at [345, 496] on icon at bounding box center [344, 498] width 18 height 18
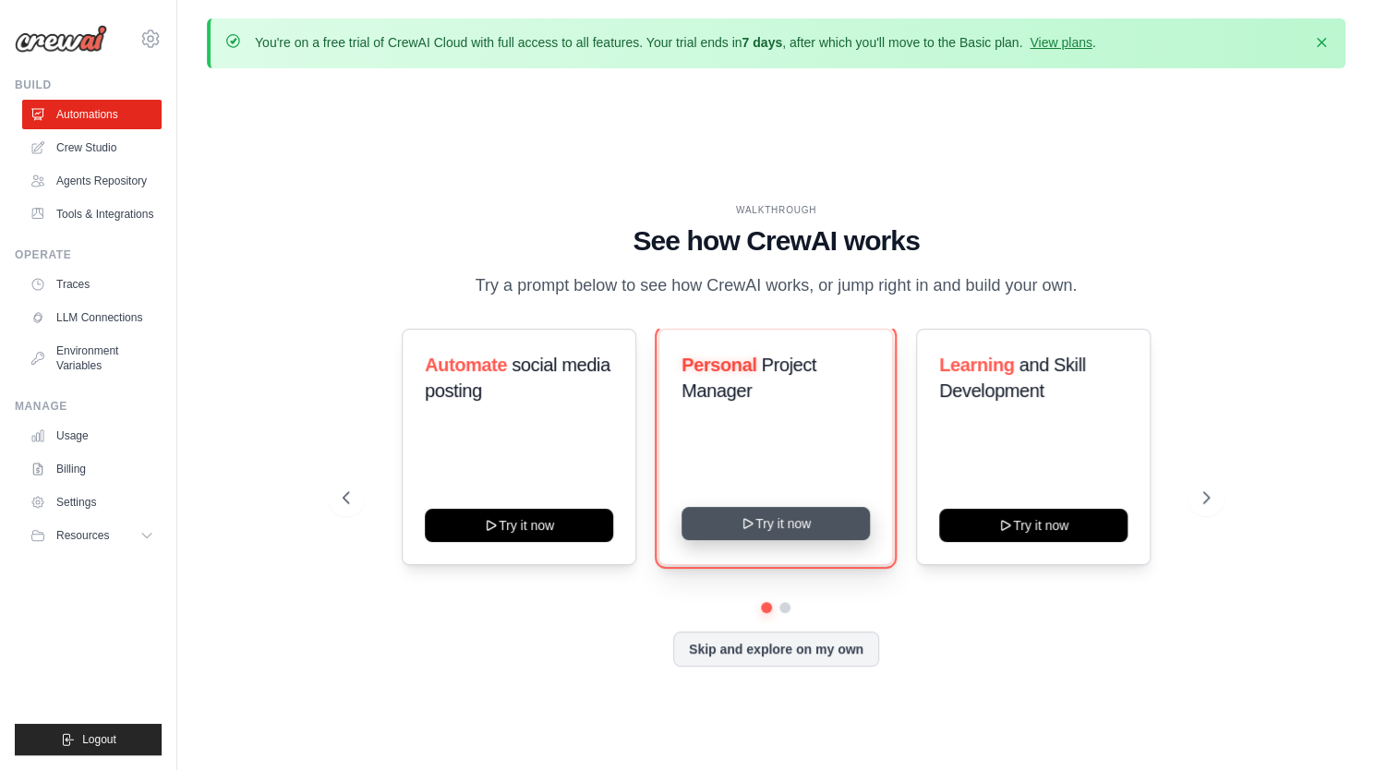
click at [788, 527] on button "Try it now" at bounding box center [776, 523] width 188 height 33
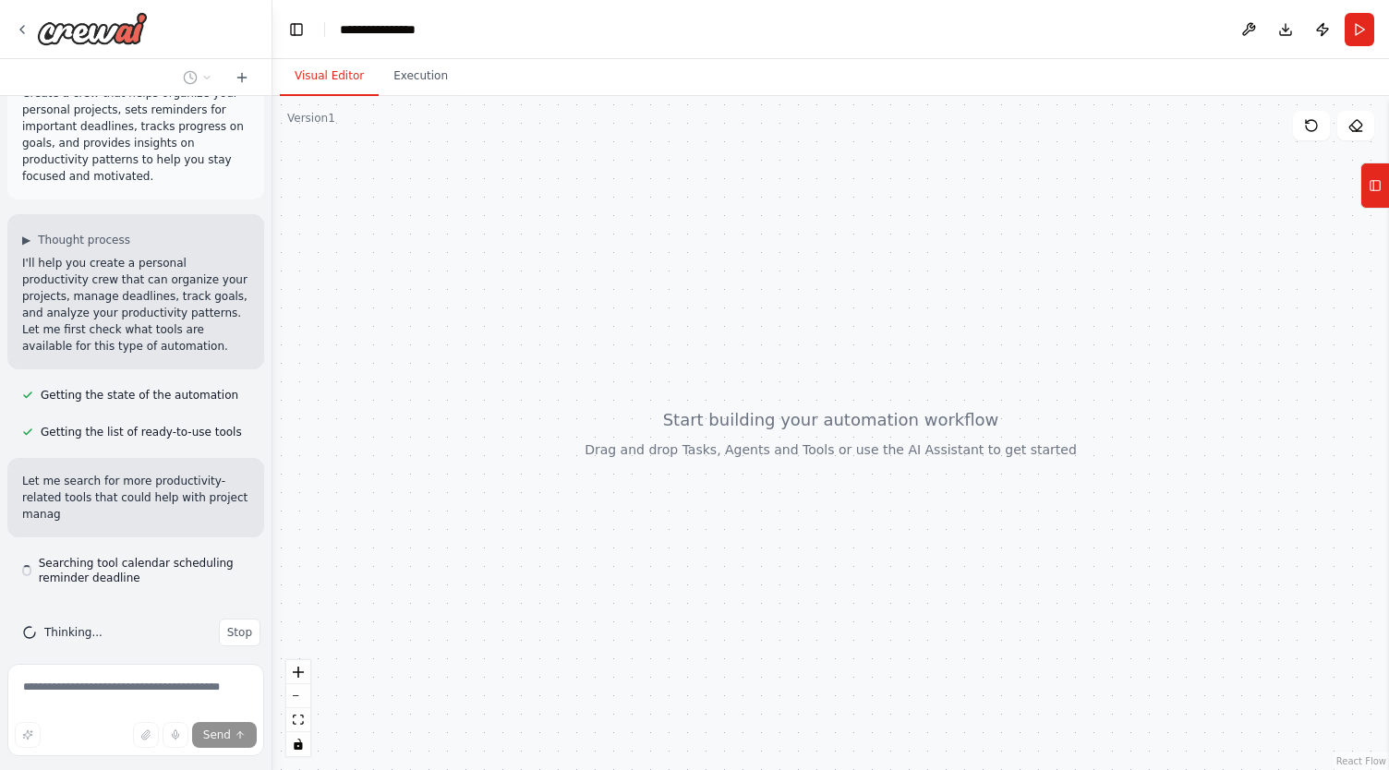
scroll to position [57, 0]
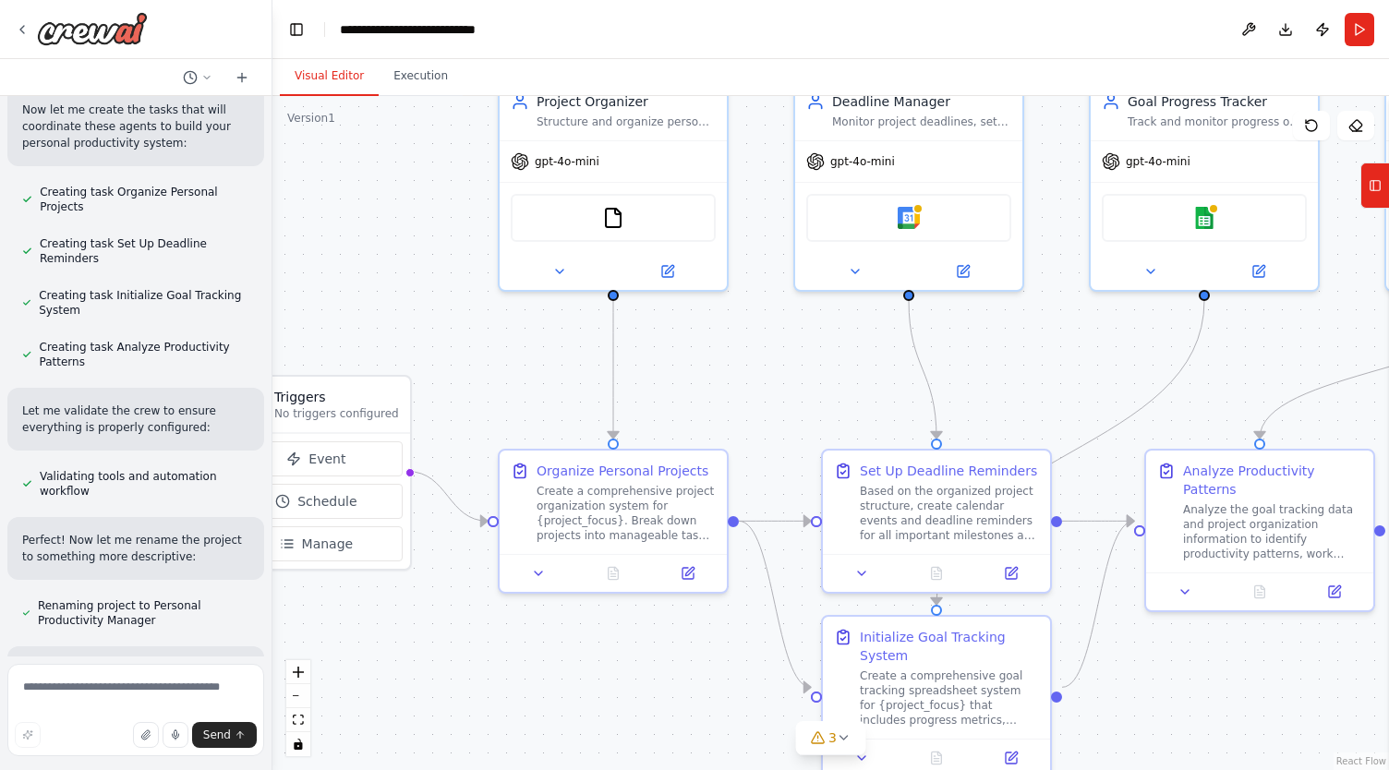
drag, startPoint x: 596, startPoint y: 326, endPoint x: 452, endPoint y: 217, distance: 180.6
click at [452, 217] on div ".deletable-edge-delete-btn { width: 20px; height: 20px; border: 0px solid #ffff…" at bounding box center [830, 433] width 1117 height 674
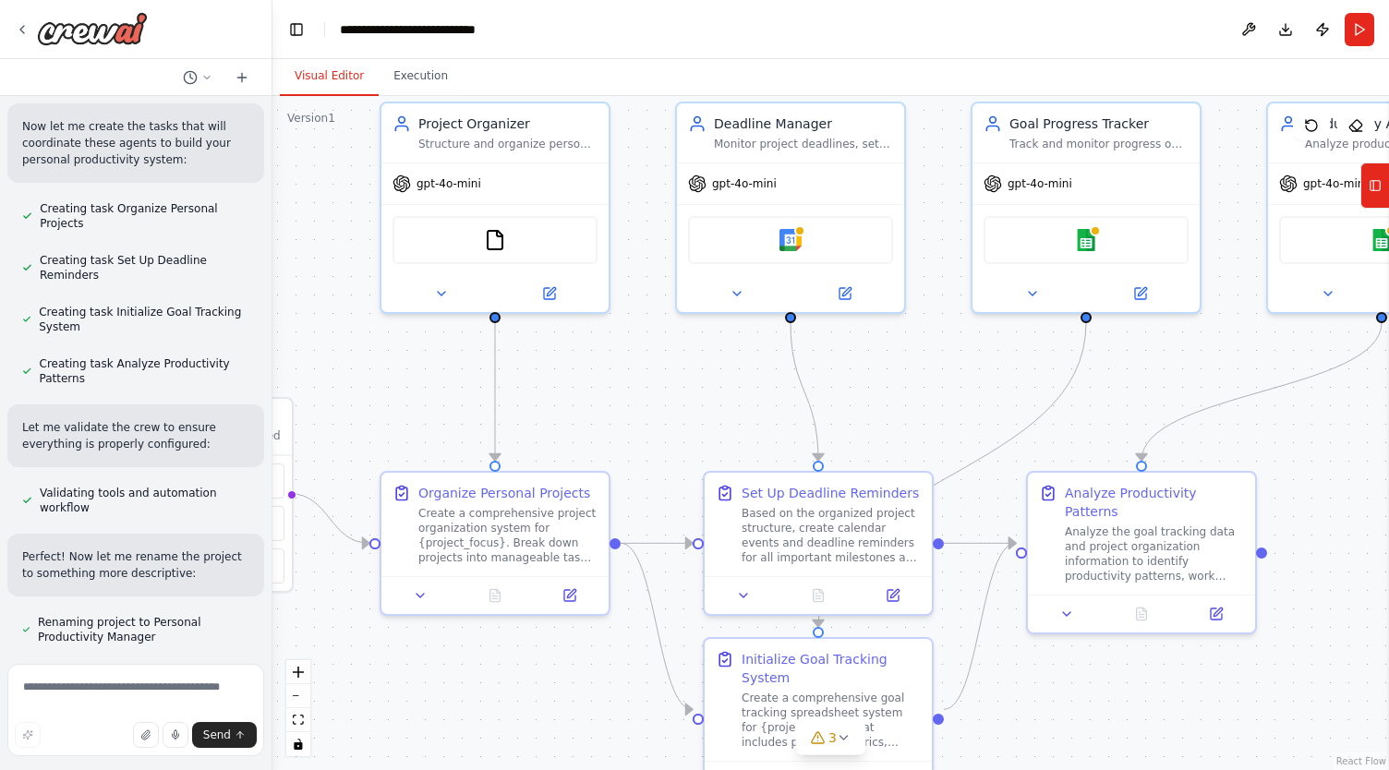
drag, startPoint x: 794, startPoint y: 372, endPoint x: 676, endPoint y: 394, distance: 120.3
click at [676, 394] on div ".deletable-edge-delete-btn { width: 20px; height: 20px; border: 0px solid #ffff…" at bounding box center [830, 433] width 1117 height 674
